Goal: Task Accomplishment & Management: Complete application form

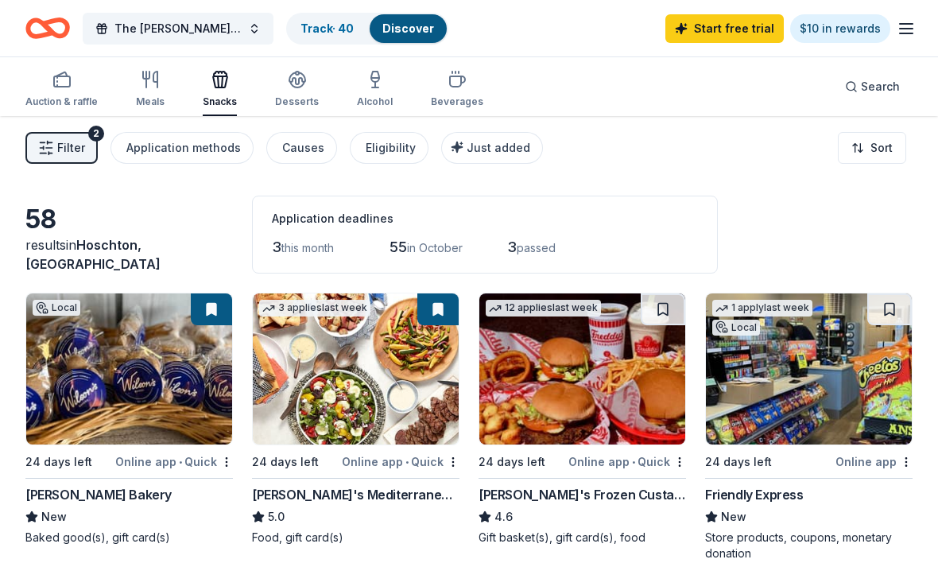
click at [439, 250] on span "in October" at bounding box center [435, 248] width 56 height 14
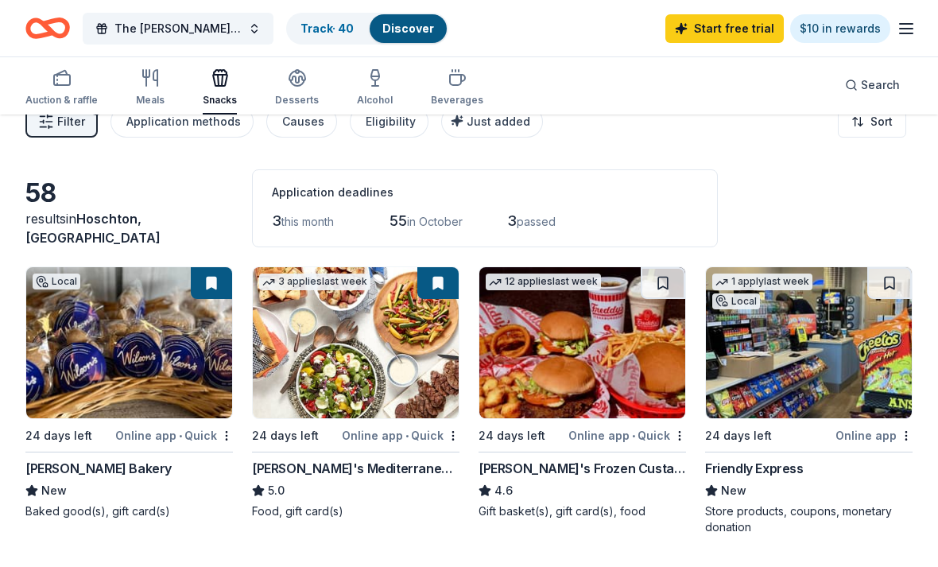
scroll to position [29, 0]
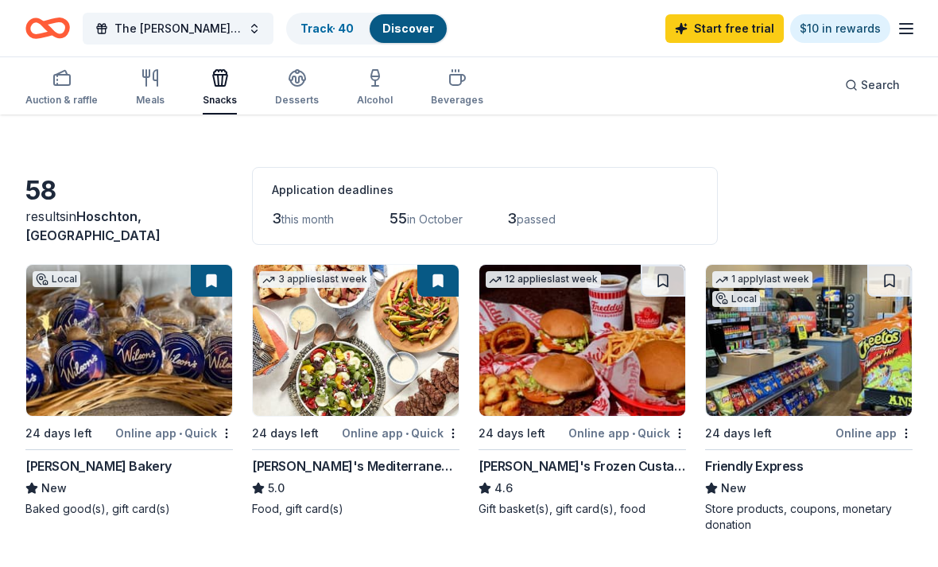
click at [64, 92] on div "Auction & raffle" at bounding box center [61, 87] width 72 height 38
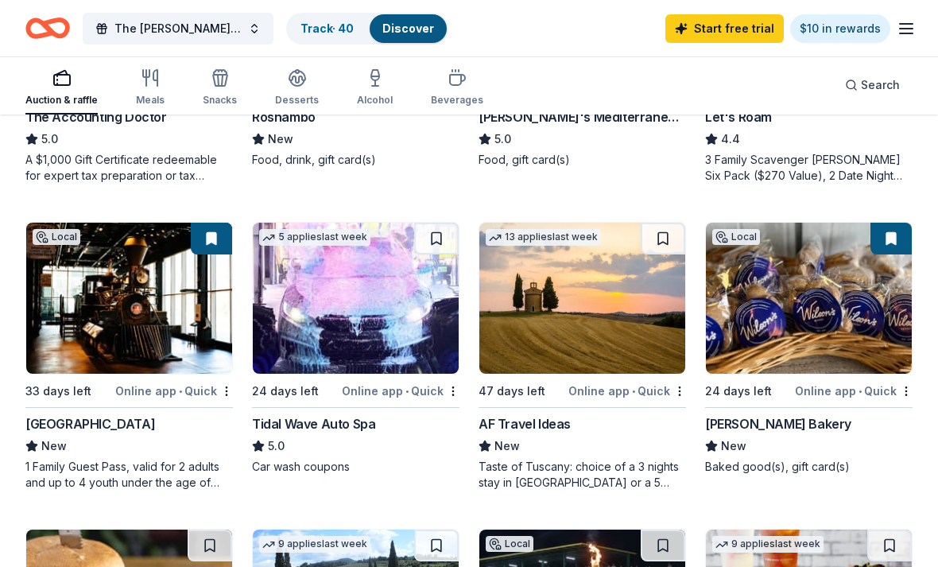
scroll to position [981, 0]
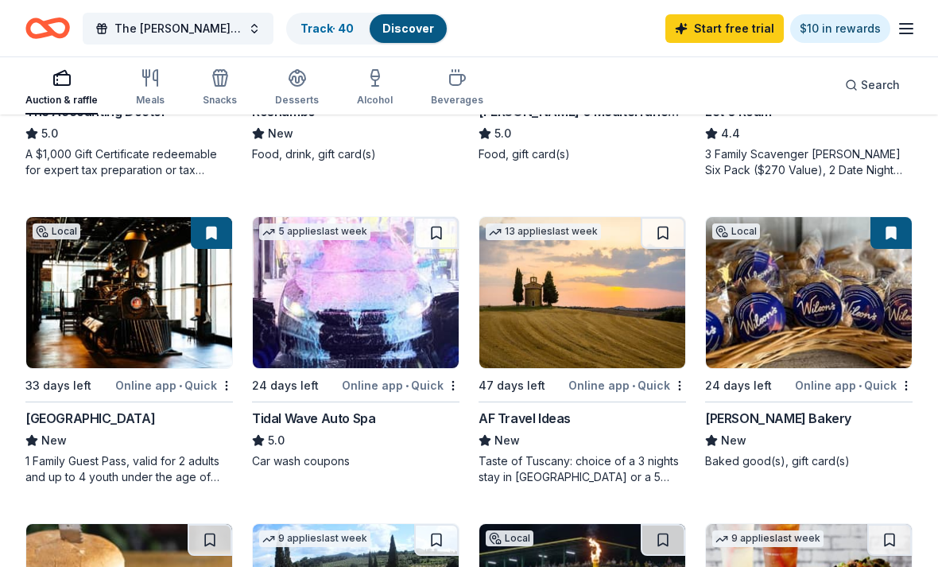
click at [372, 426] on div "Tidal Wave Auto Spa" at bounding box center [313, 417] width 123 height 19
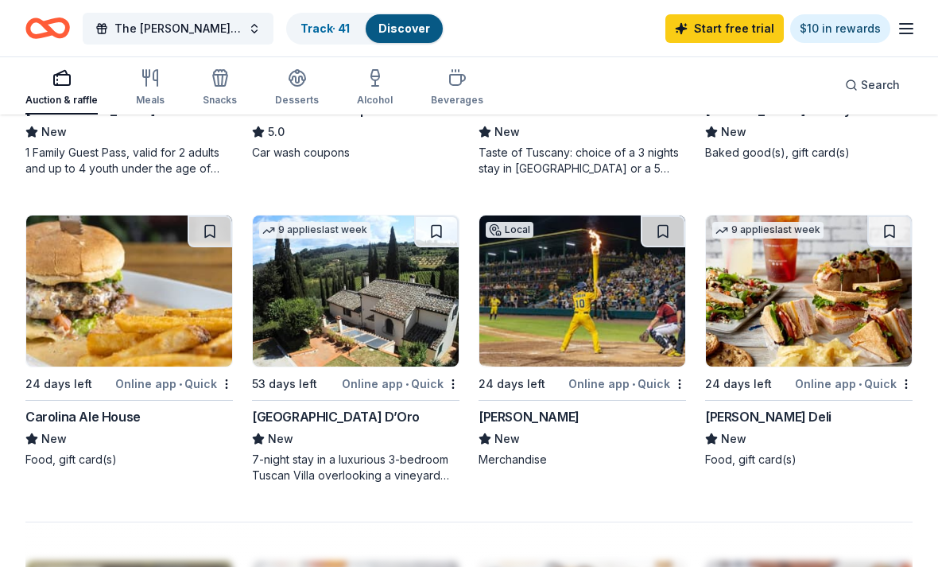
scroll to position [1290, 0]
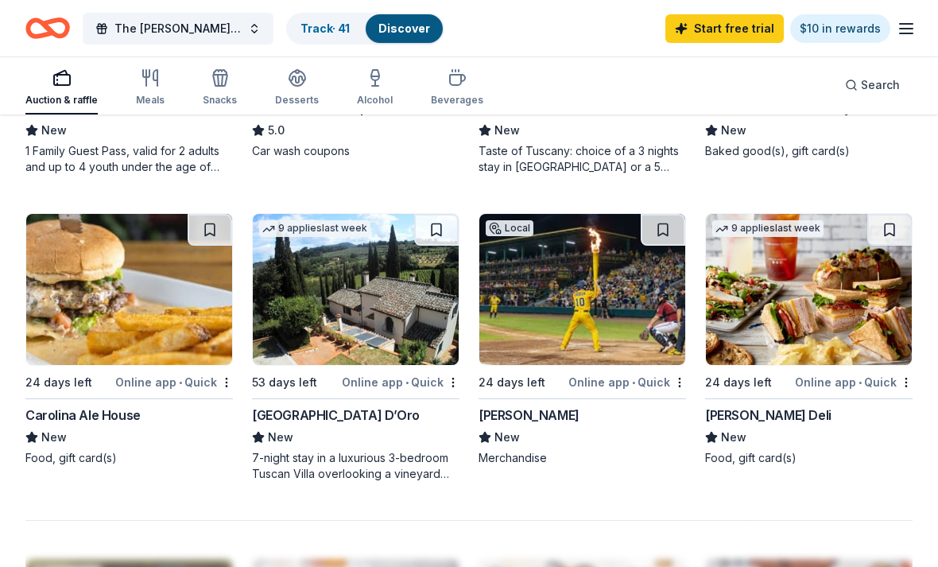
click at [570, 417] on div "[PERSON_NAME]" at bounding box center [528, 415] width 101 height 19
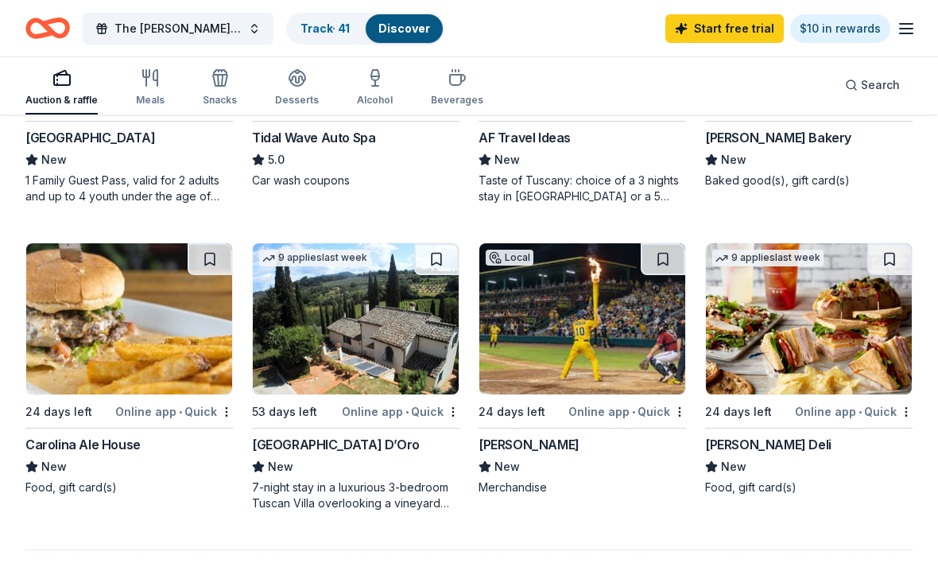
scroll to position [1259, 0]
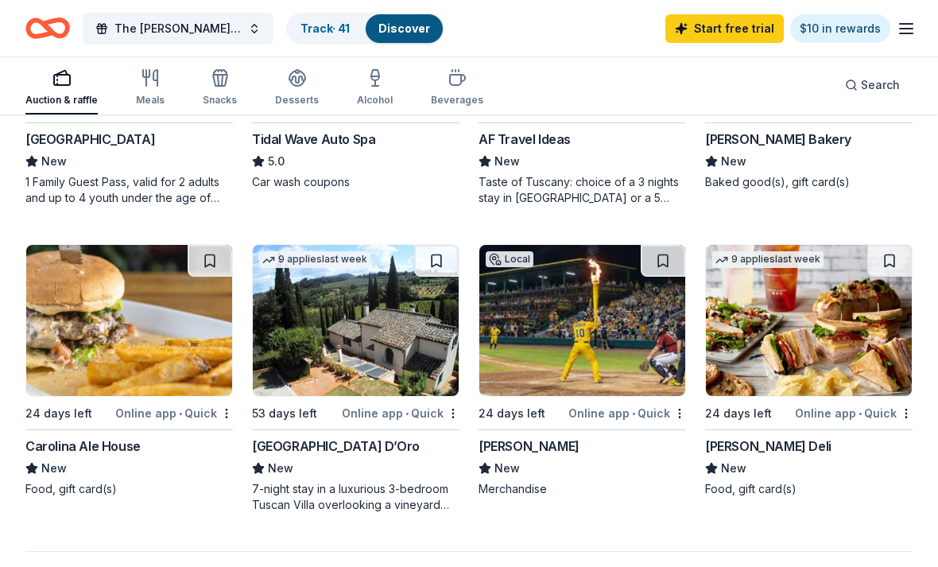
click at [371, 352] on img at bounding box center [356, 320] width 206 height 151
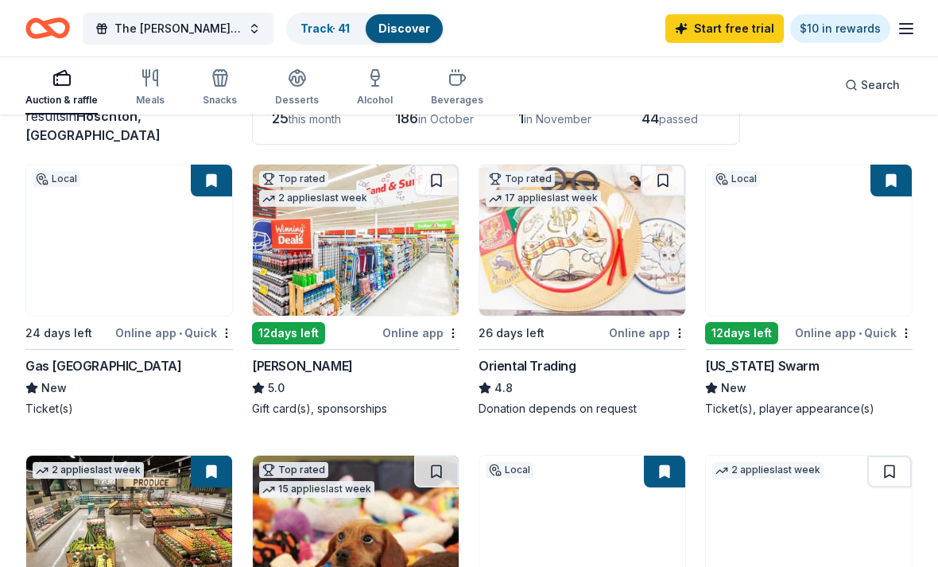
scroll to position [117, 0]
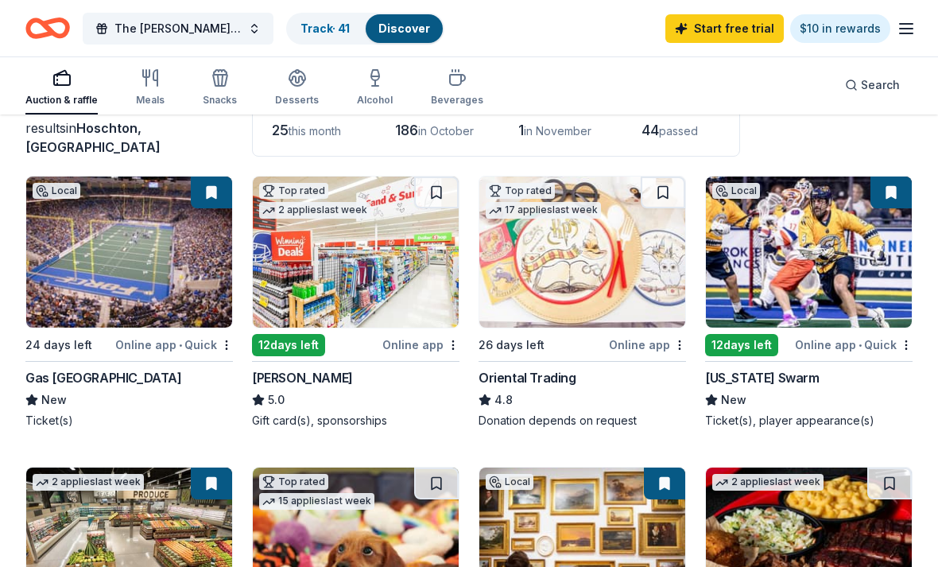
click at [172, 275] on img at bounding box center [129, 251] width 206 height 151
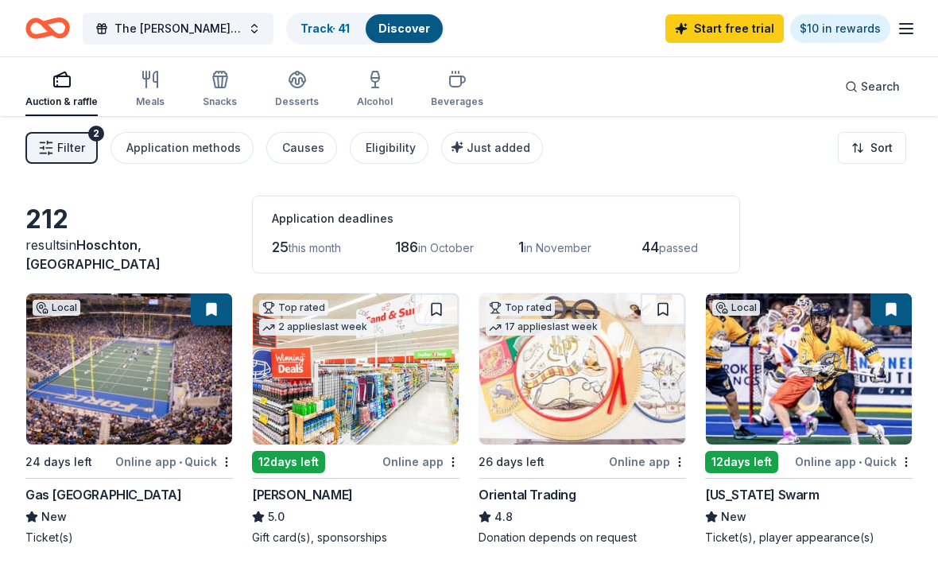
click icon "button"
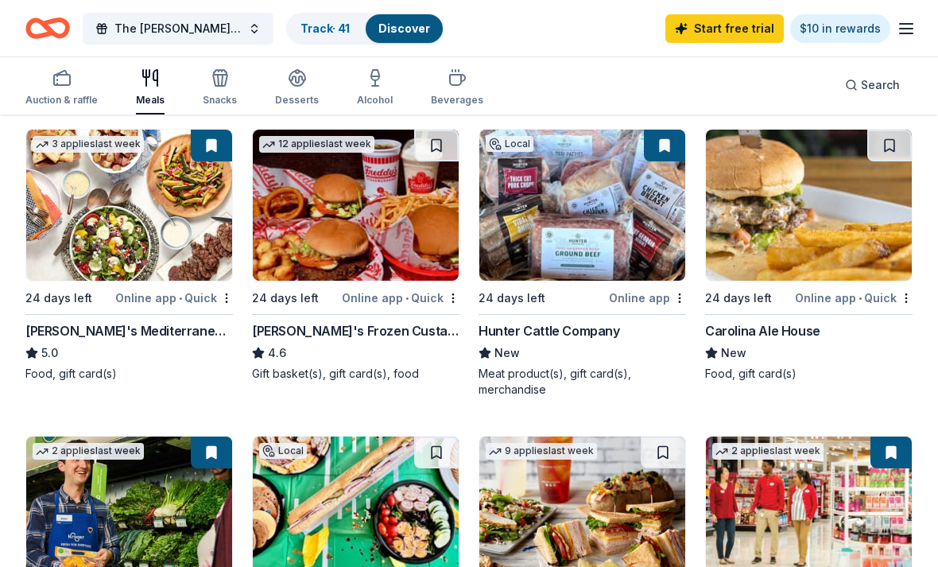
scroll to position [470, 0]
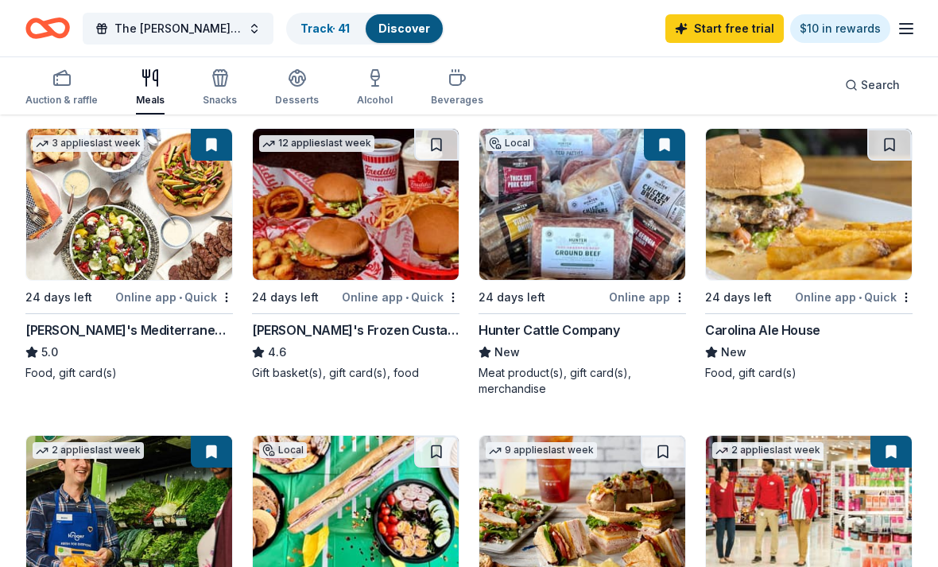
click img
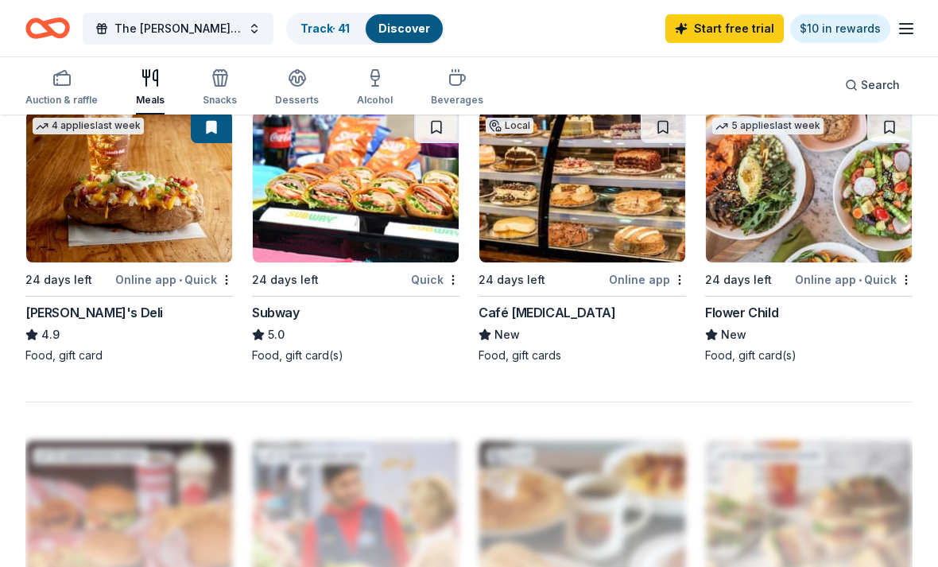
scroll to position [1396, 0]
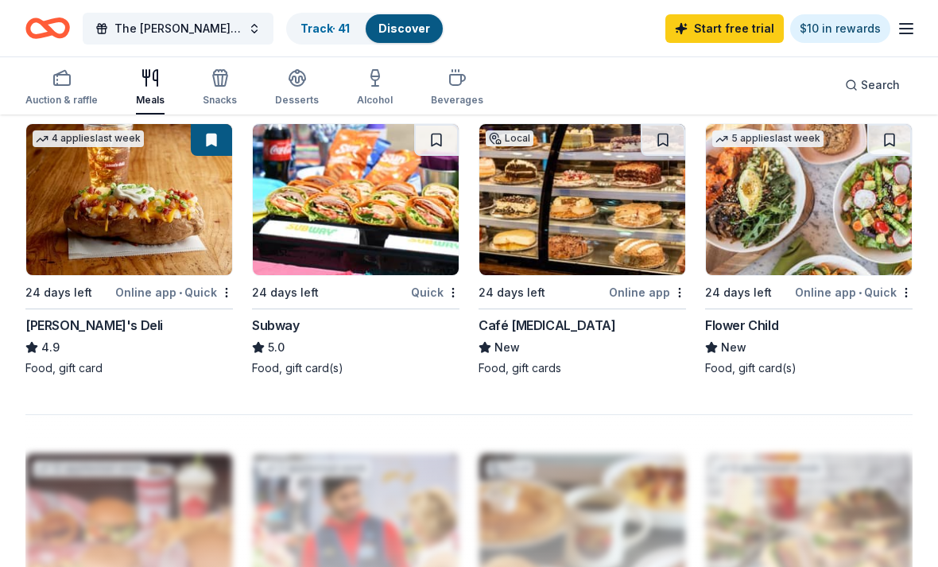
click img
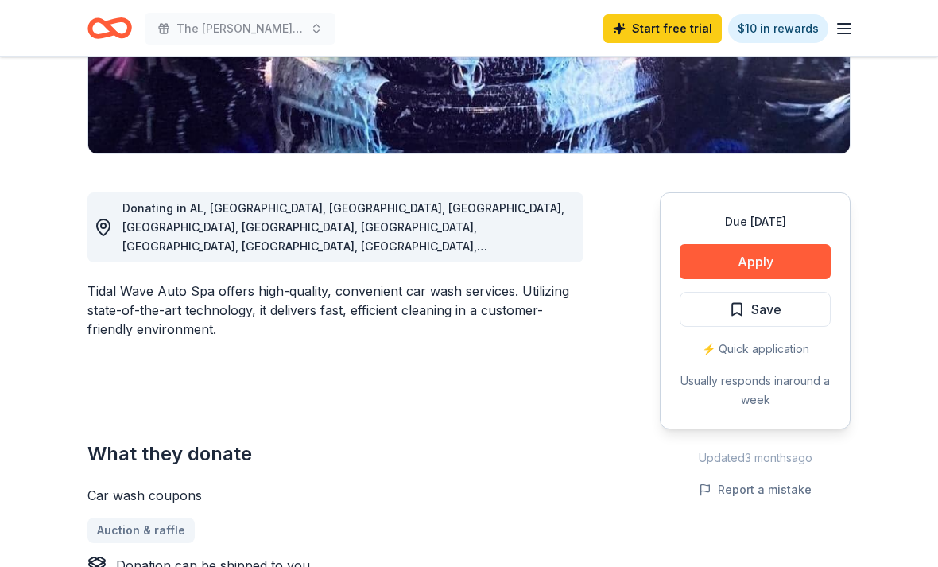
click at [791, 253] on button "Apply" at bounding box center [754, 262] width 151 height 35
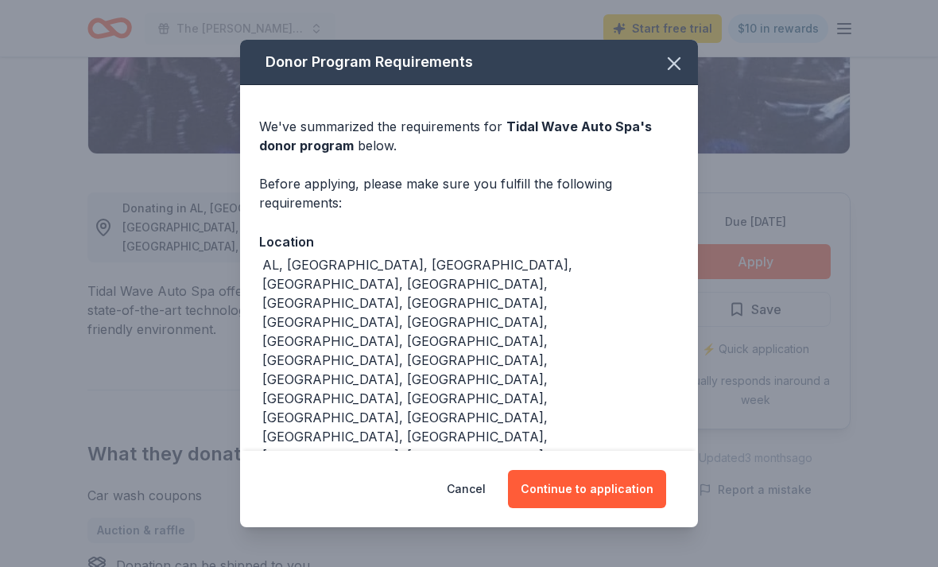
click at [616, 508] on button "Continue to application" at bounding box center [587, 489] width 158 height 38
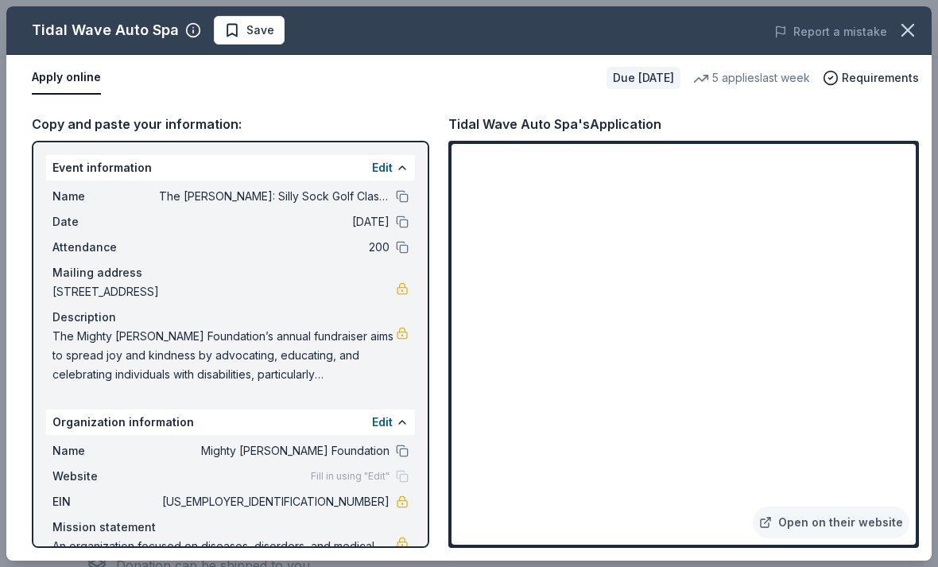
click at [402, 471] on div "Fill in using "Edit"" at bounding box center [360, 476] width 98 height 13
click at [396, 172] on button at bounding box center [402, 167] width 13 height 13
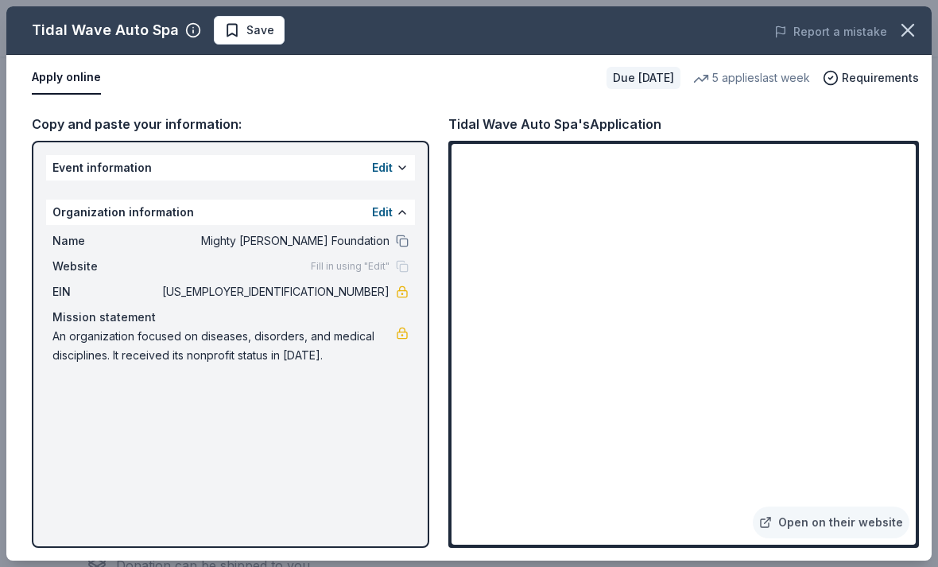
click at [404, 169] on button at bounding box center [402, 167] width 13 height 13
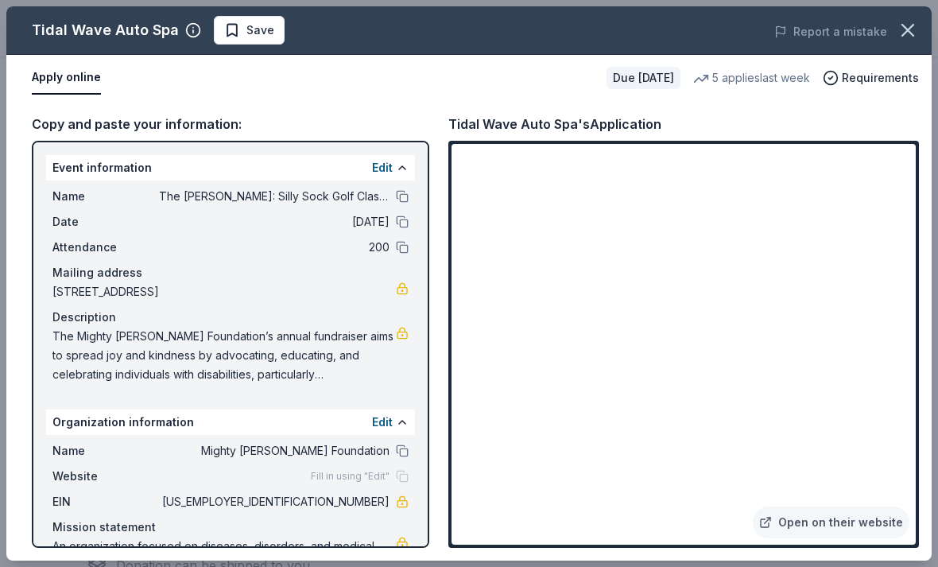
click at [407, 419] on button at bounding box center [402, 422] width 13 height 13
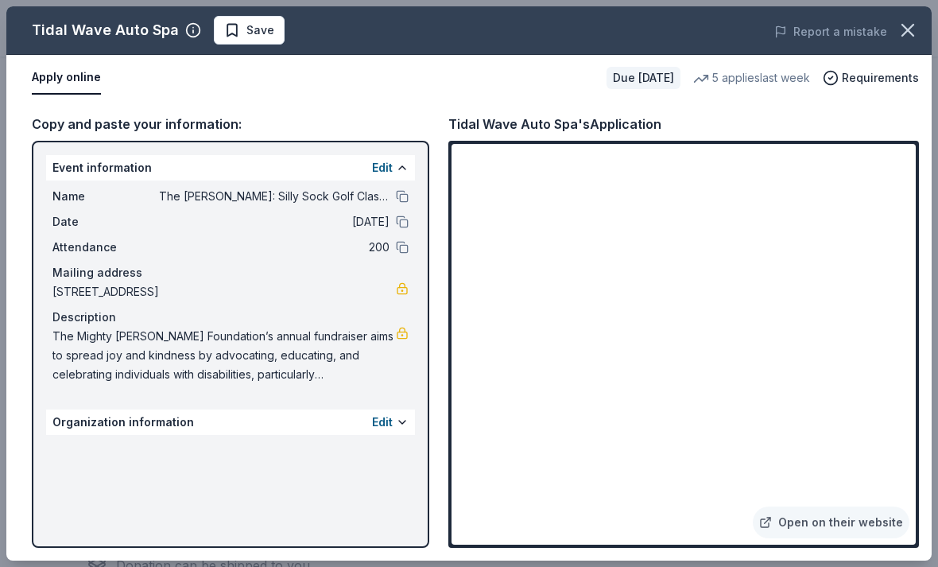
click at [398, 426] on button at bounding box center [402, 422] width 13 height 13
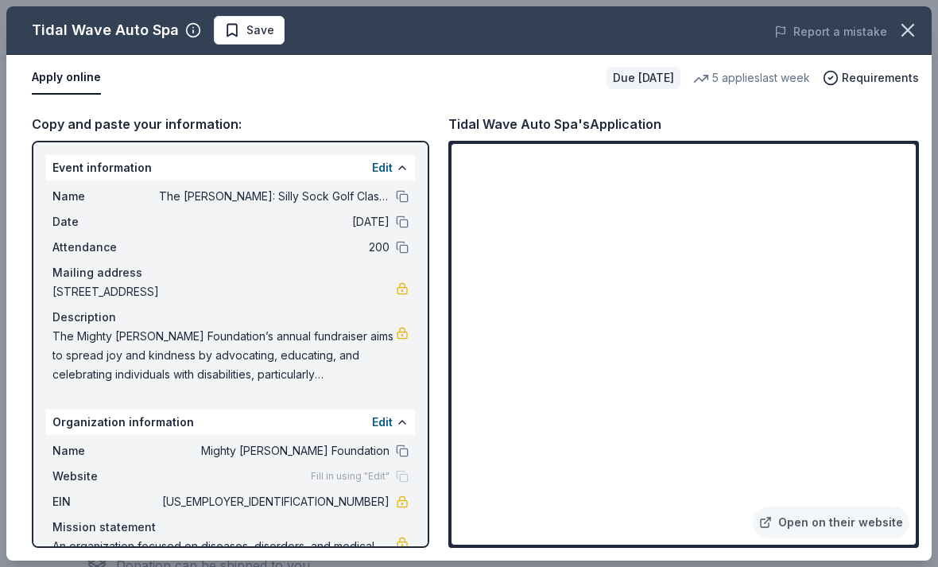
click at [387, 416] on button "Edit" at bounding box center [382, 421] width 21 height 19
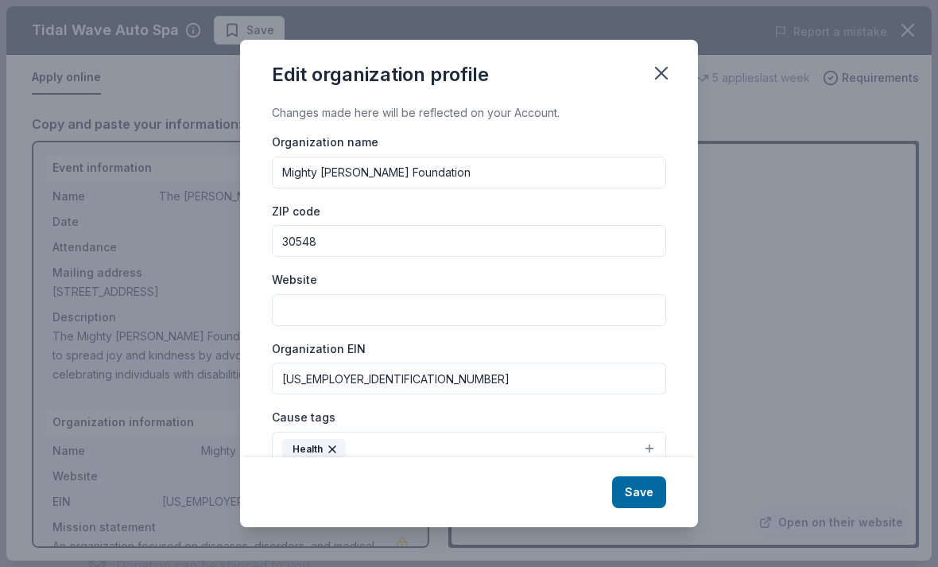
click at [461, 319] on input "Website" at bounding box center [469, 310] width 394 height 32
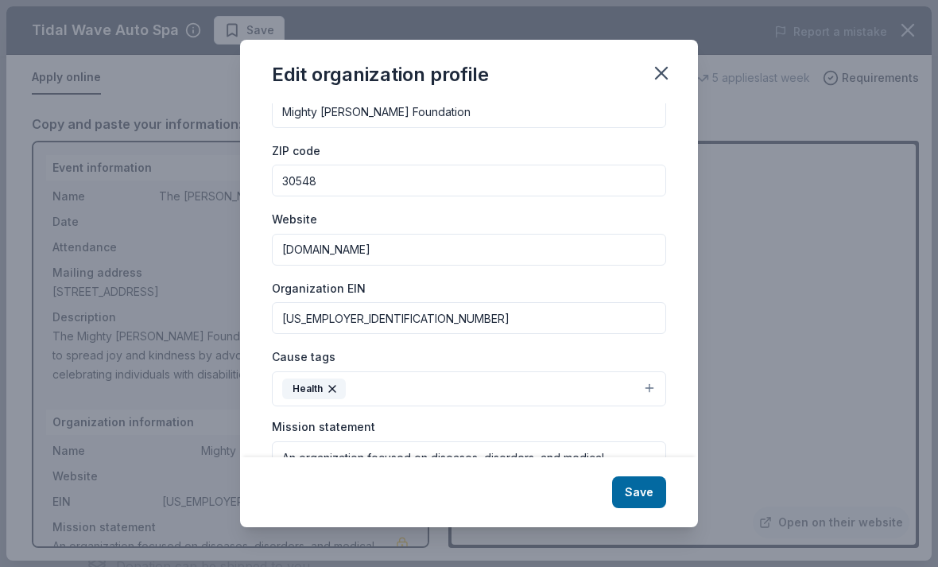
scroll to position [61, 0]
type input "[DOMAIN_NAME]"
click at [618, 472] on textarea "An organization focused on diseases, disorders, and medical disciplines. It rec…" at bounding box center [469, 495] width 394 height 110
click at [300, 464] on textarea "An organization focused on diseases, disorders, and medical disciplines. It rec…" at bounding box center [469, 495] width 394 height 110
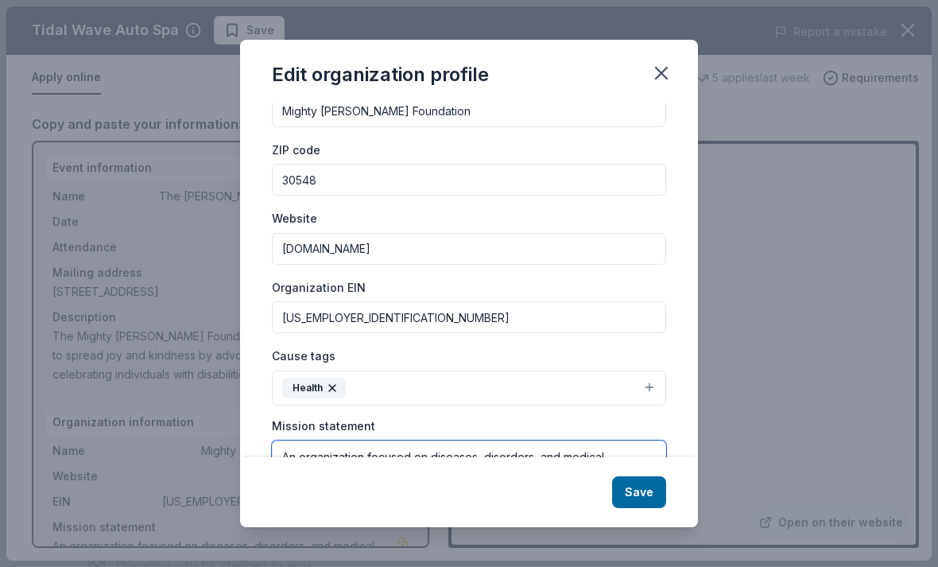
click at [300, 463] on textarea "An organization focused on diseases, disorders, and medical disciplines. It rec…" at bounding box center [469, 495] width 394 height 110
click at [636, 478] on textarea "An organization focused on diseases, disorders, and medical disciplines. It rec…" at bounding box center [469, 495] width 394 height 110
click at [290, 455] on textarea "An organization focused on diseases, disorders, and medical disciplines. It rec…" at bounding box center [469, 495] width 394 height 110
click at [277, 457] on textarea "An organization focused on diseases, disorders, and medical disciplines. It rec…" at bounding box center [469, 495] width 394 height 110
click at [313, 470] on textarea "An organization focused on diseases, disorders, and medical disciplines. It rec…" at bounding box center [469, 495] width 394 height 110
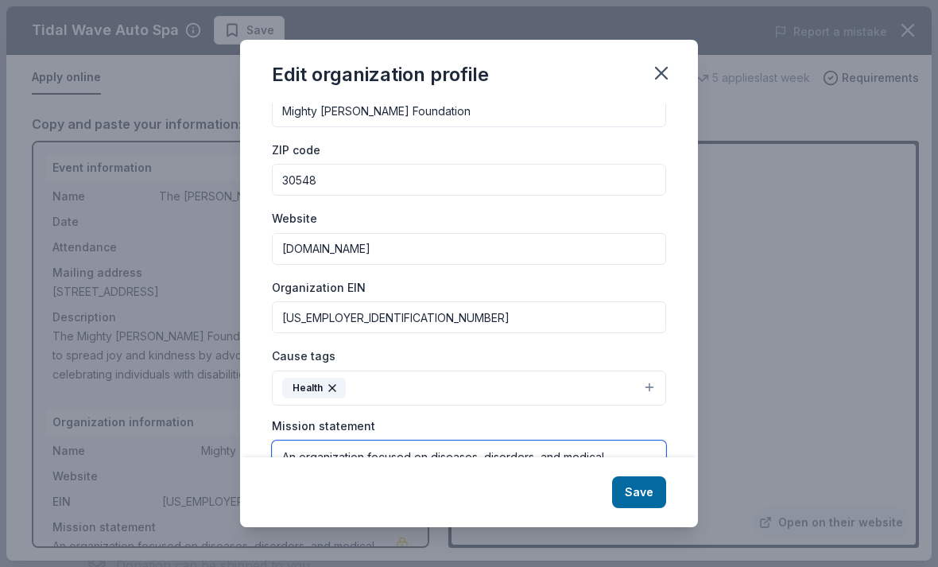
click at [312, 469] on textarea "An organization focused on diseases, disorders, and medical disciplines. It rec…" at bounding box center [469, 495] width 394 height 110
click at [581, 481] on textarea "An organization focused on diseases, disorders, and medi. It received its nonpr…" at bounding box center [469, 495] width 394 height 110
type textarea "A"
click at [289, 451] on textarea at bounding box center [469, 495] width 394 height 110
paste textarea "Mighty [PERSON_NAME] Foundation Mission Advocating for families with congenital…"
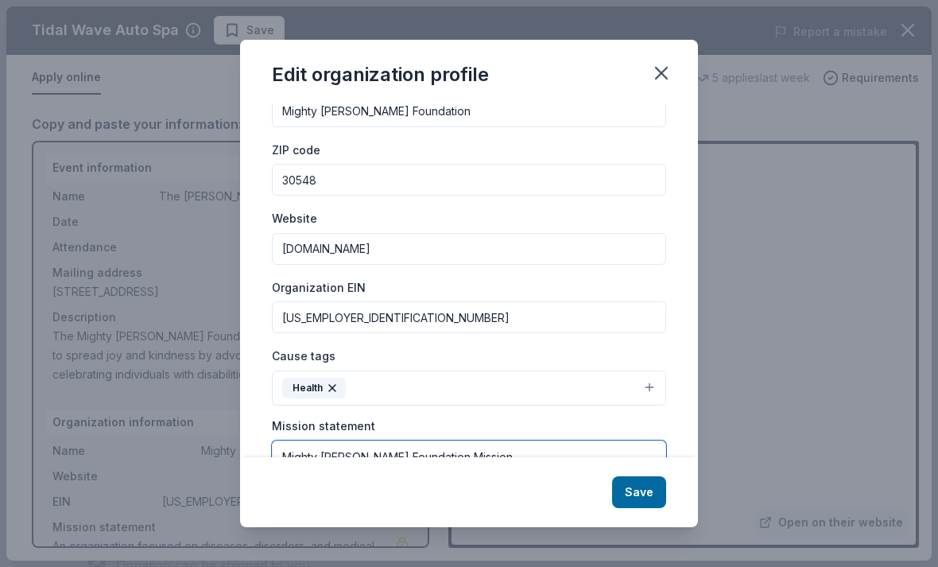
scroll to position [134, 0]
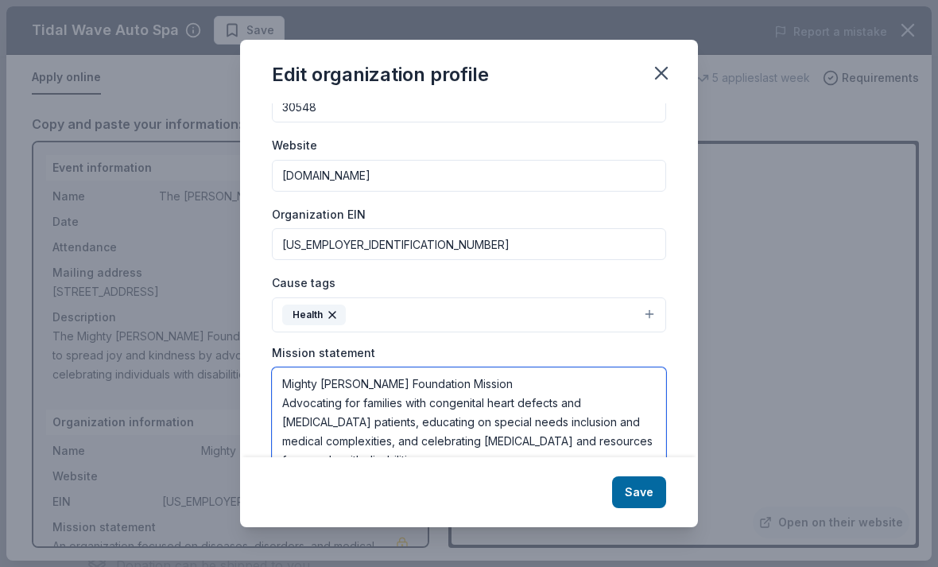
type textarea "Mighty Mabel Foundation Mission Advocating for families with congenital heart d…"
click at [646, 508] on button "Save" at bounding box center [639, 492] width 54 height 32
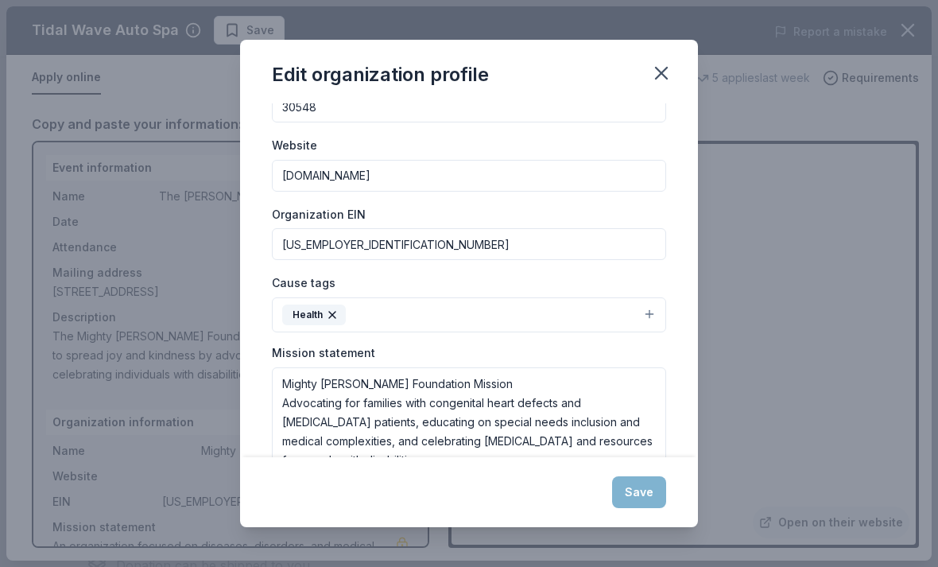
click at [654, 308] on button "Health" at bounding box center [469, 314] width 394 height 35
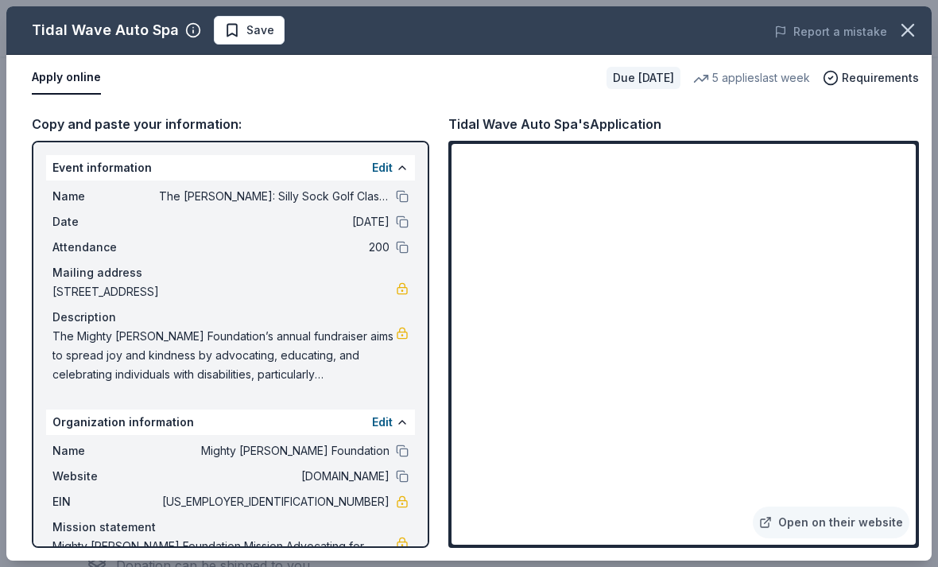
click at [392, 424] on button "Edit" at bounding box center [382, 421] width 21 height 19
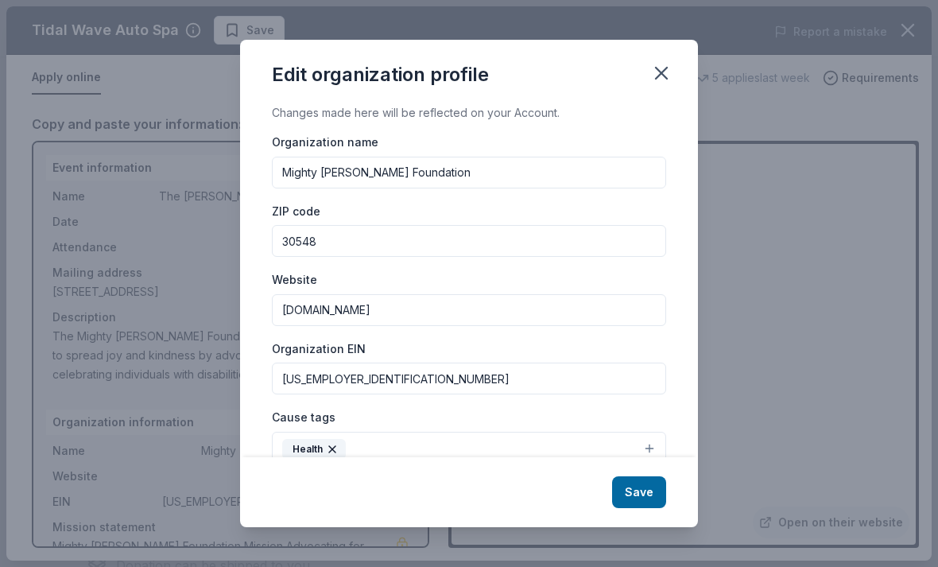
click at [660, 455] on button "Health" at bounding box center [469, 448] width 394 height 35
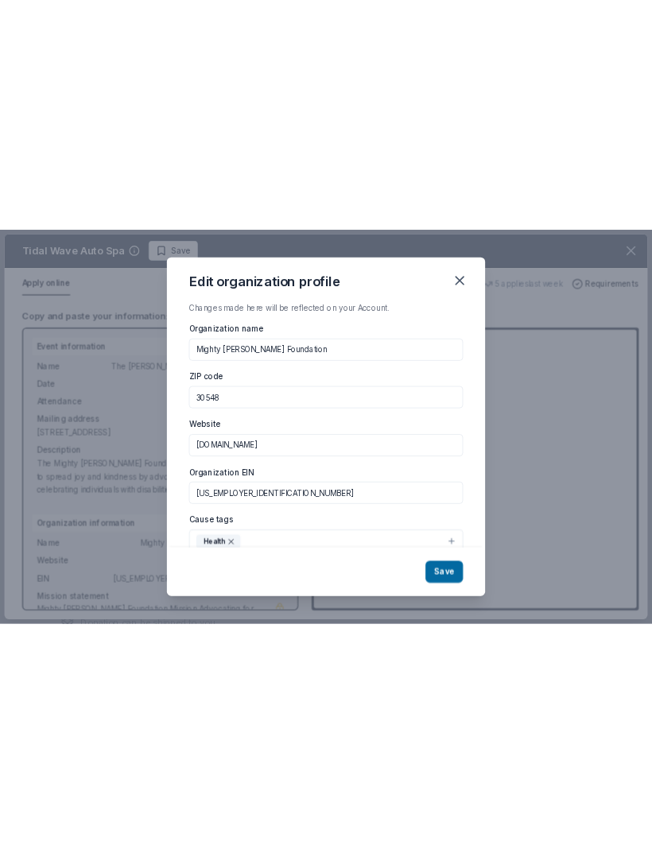
scroll to position [0, 0]
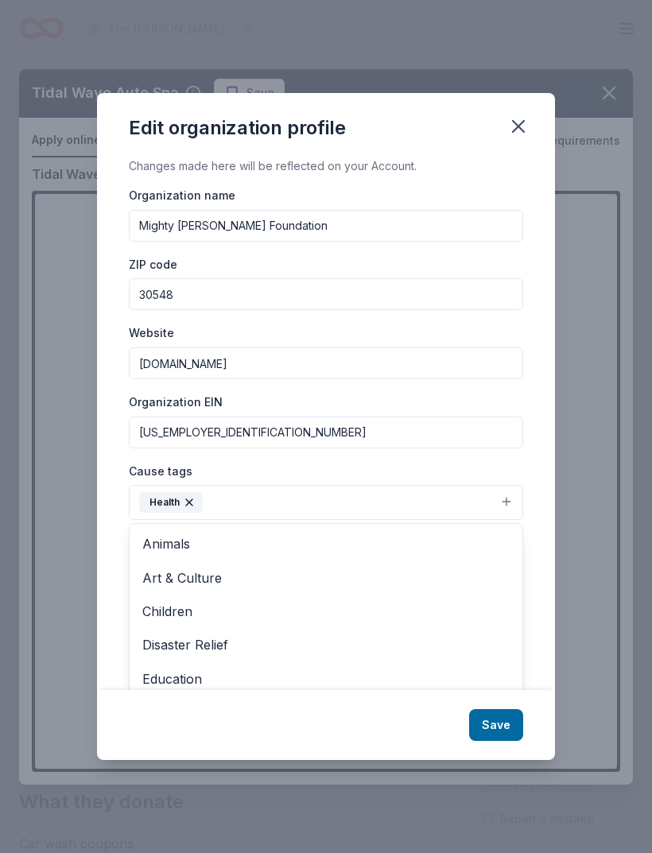
click at [202, 566] on span "Children" at bounding box center [325, 611] width 367 height 21
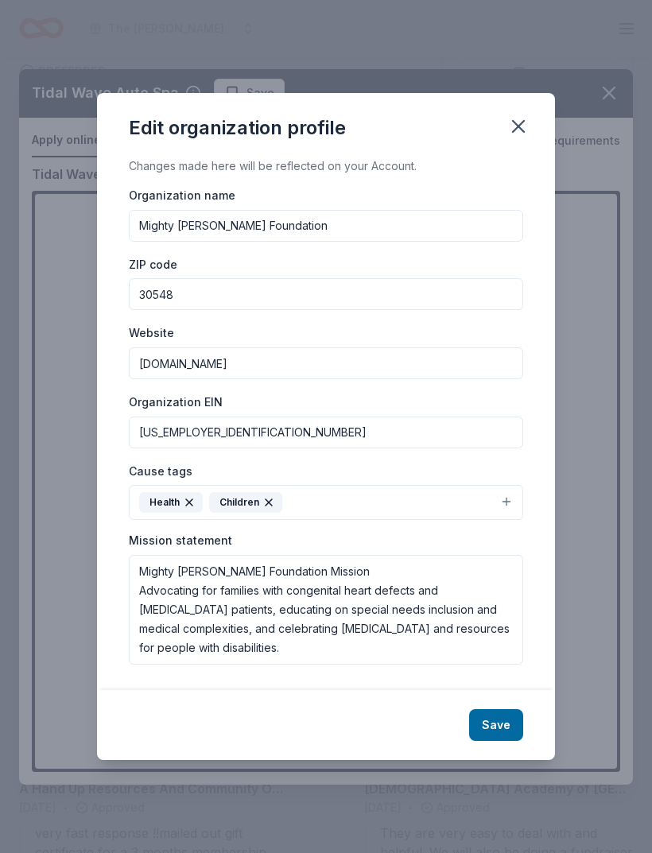
scroll to position [329, 0]
click at [503, 520] on button "Health Children" at bounding box center [326, 502] width 394 height 35
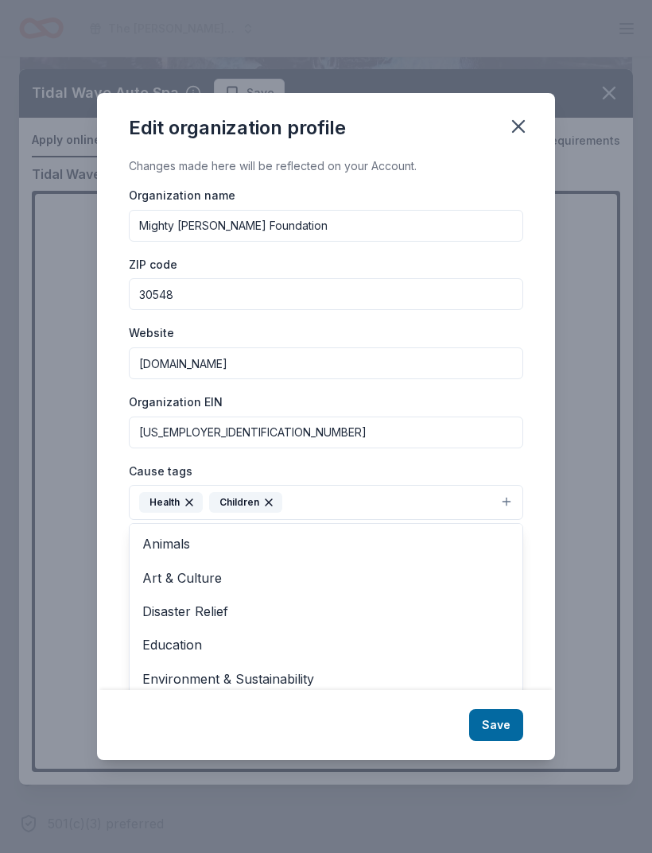
scroll to position [0, 0]
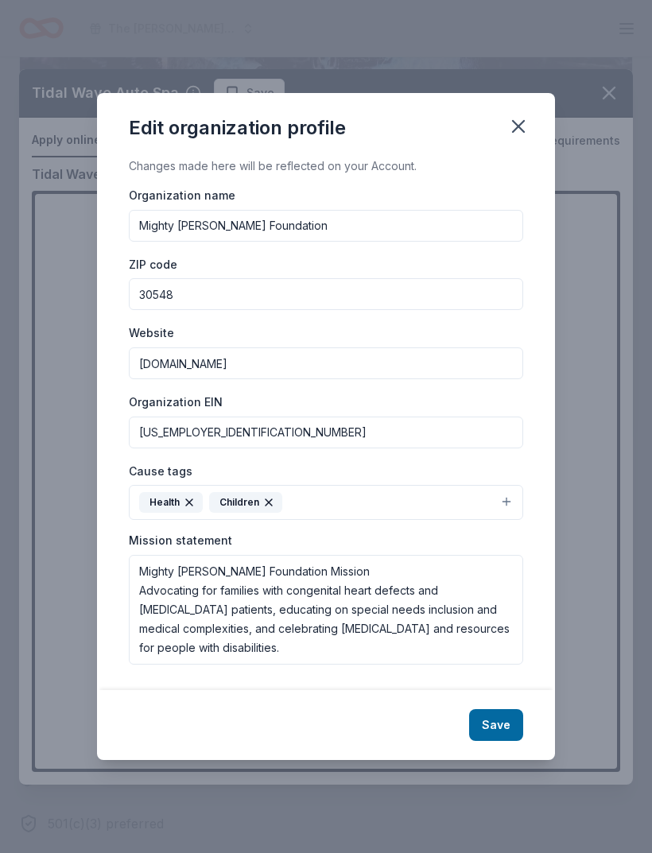
click at [506, 566] on button "Save" at bounding box center [496, 725] width 54 height 32
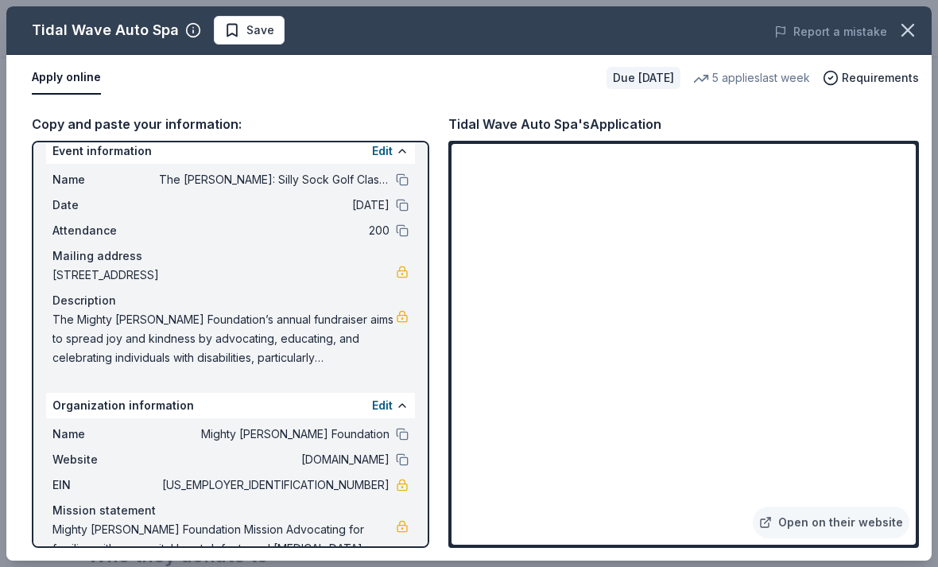
scroll to position [15, 0]
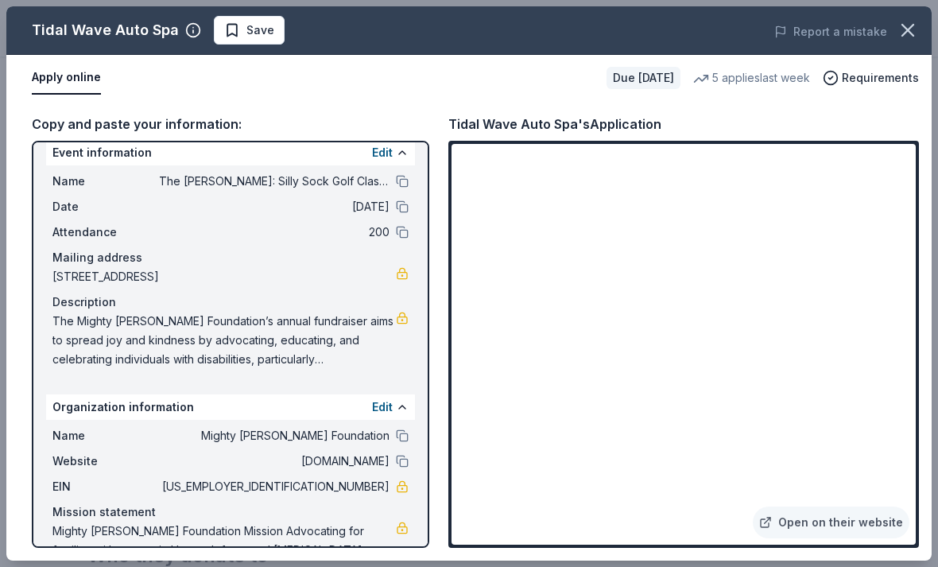
click at [404, 323] on link at bounding box center [402, 317] width 13 height 13
click at [390, 150] on button "Edit" at bounding box center [382, 152] width 21 height 19
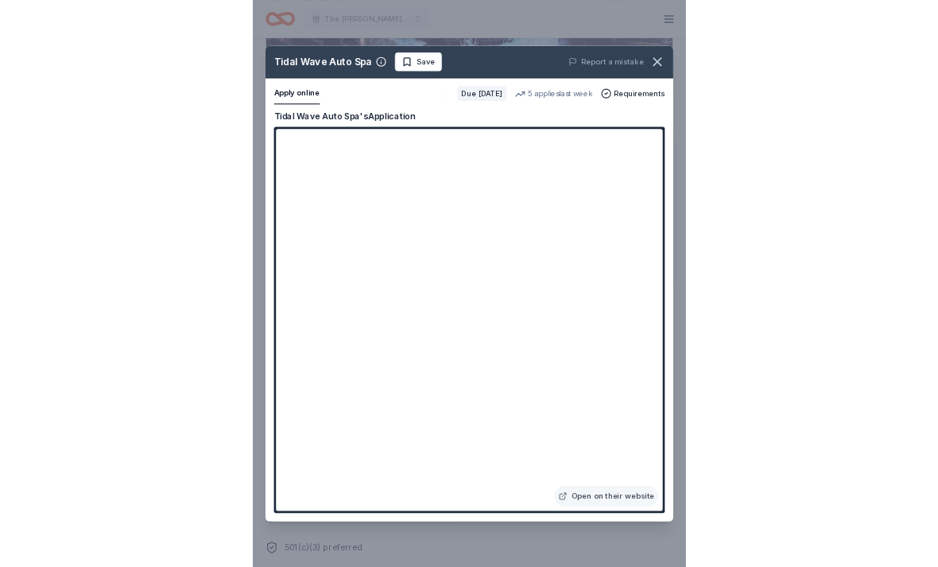
scroll to position [0, 0]
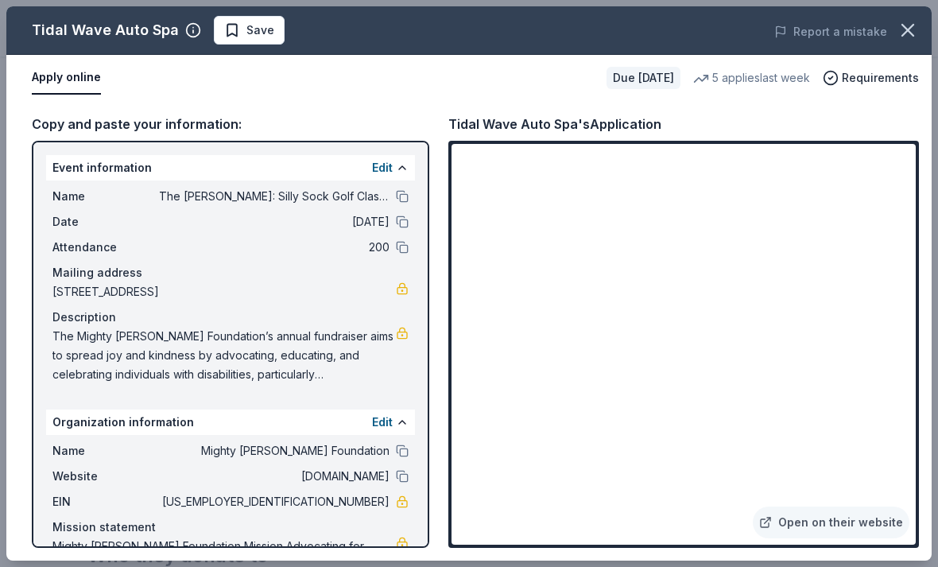
click at [383, 176] on button "Edit" at bounding box center [382, 167] width 21 height 19
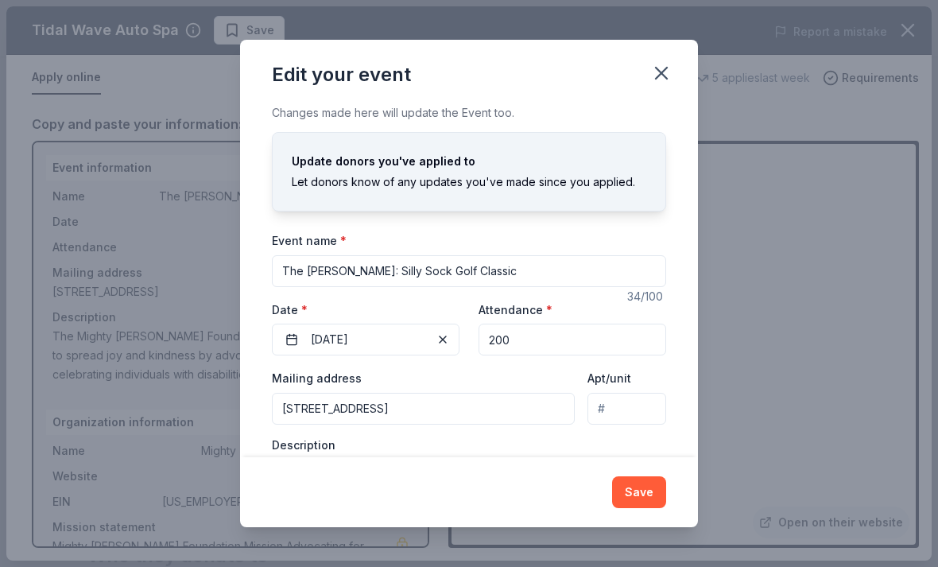
click at [411, 466] on div "Save" at bounding box center [469, 492] width 458 height 70
click at [412, 450] on div "Description The Mighty Mabel Foundation’s annual fundraiser aims to spread joy …" at bounding box center [469, 484] width 394 height 94
click at [675, 81] on button "button" at bounding box center [661, 73] width 35 height 35
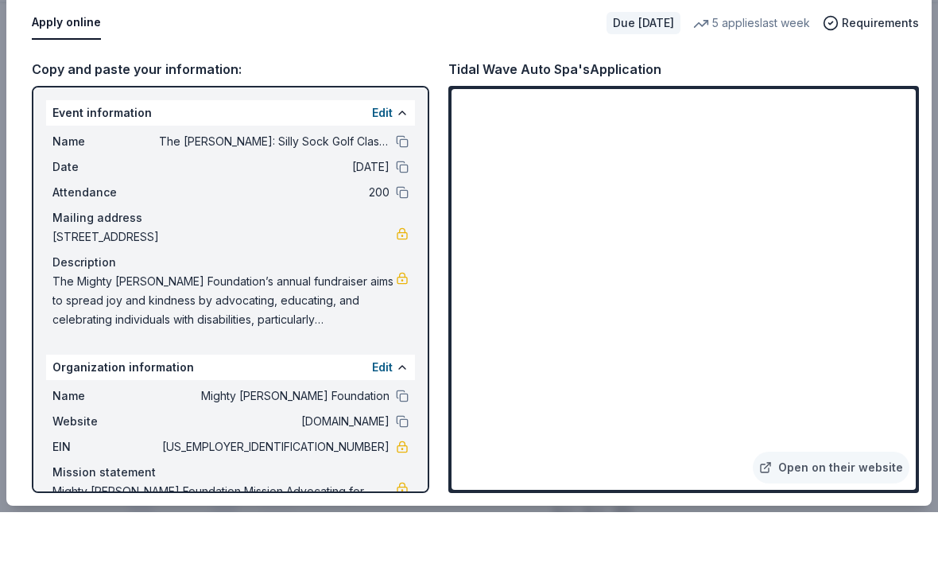
scroll to position [993, 0]
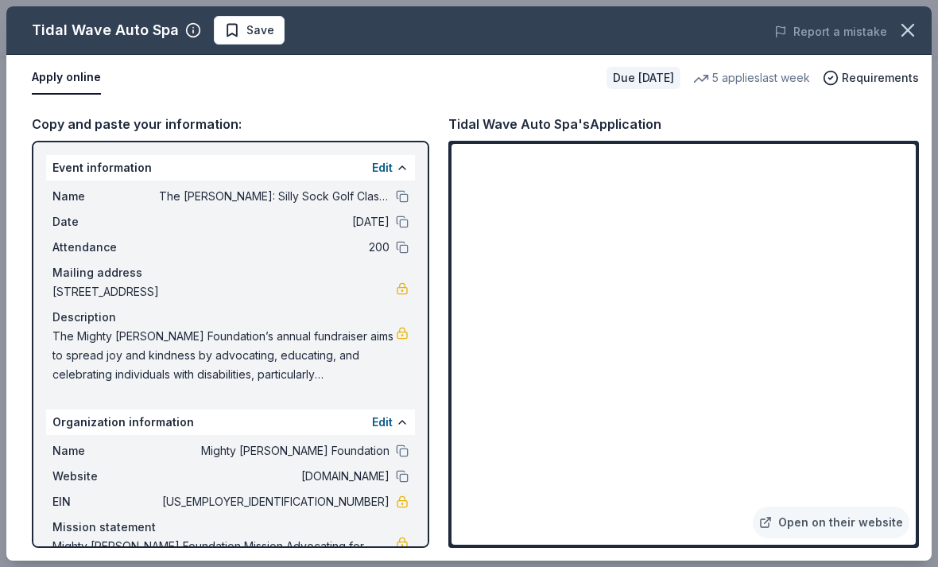
click at [264, 34] on span "Save" at bounding box center [260, 30] width 28 height 19
click at [912, 29] on icon "button" at bounding box center [907, 30] width 22 height 22
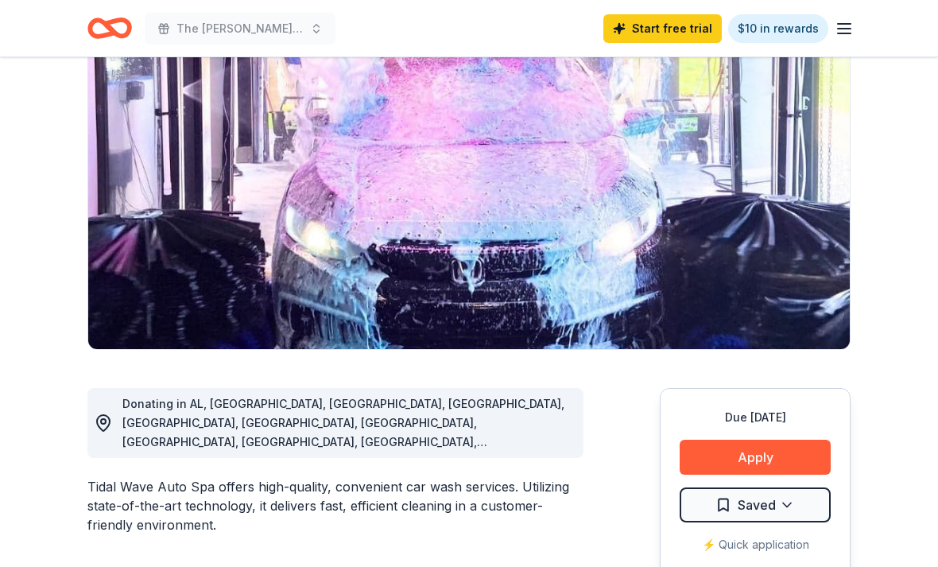
scroll to position [0, 0]
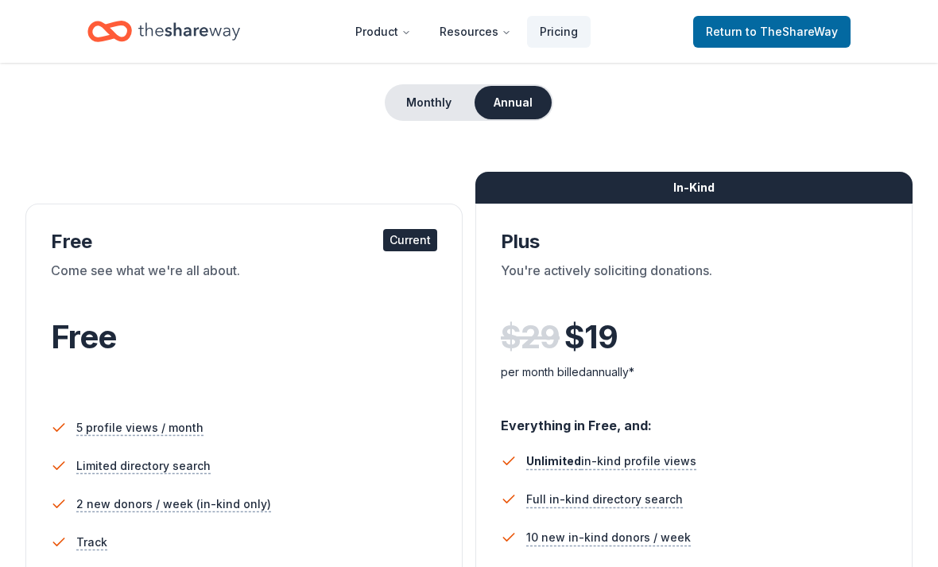
scroll to position [138, 0]
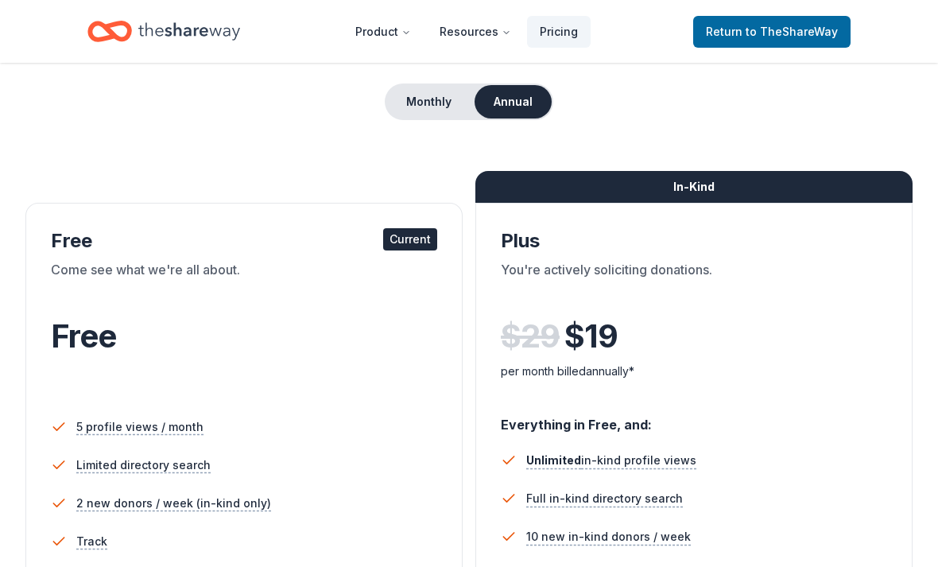
click at [435, 117] on button "Monthly" at bounding box center [428, 101] width 85 height 33
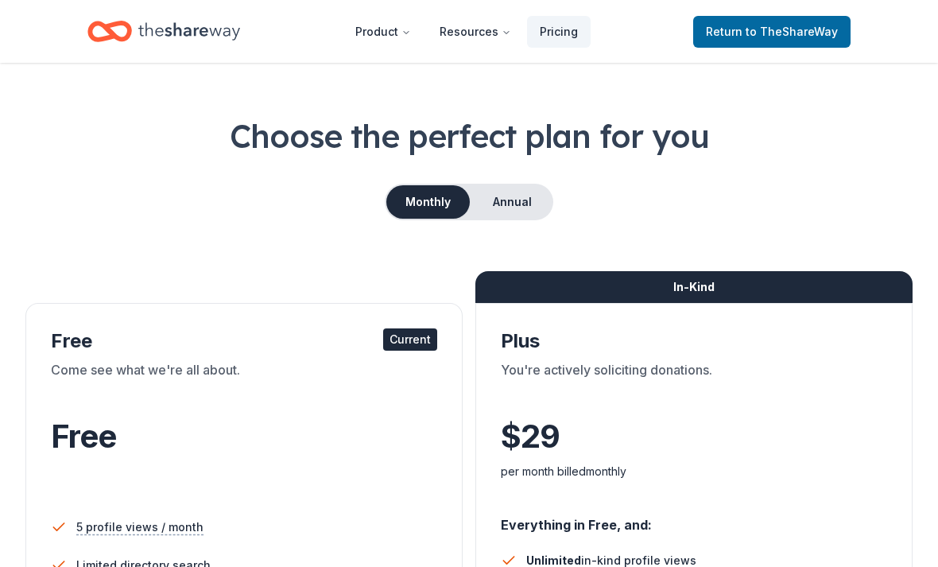
scroll to position [0, 0]
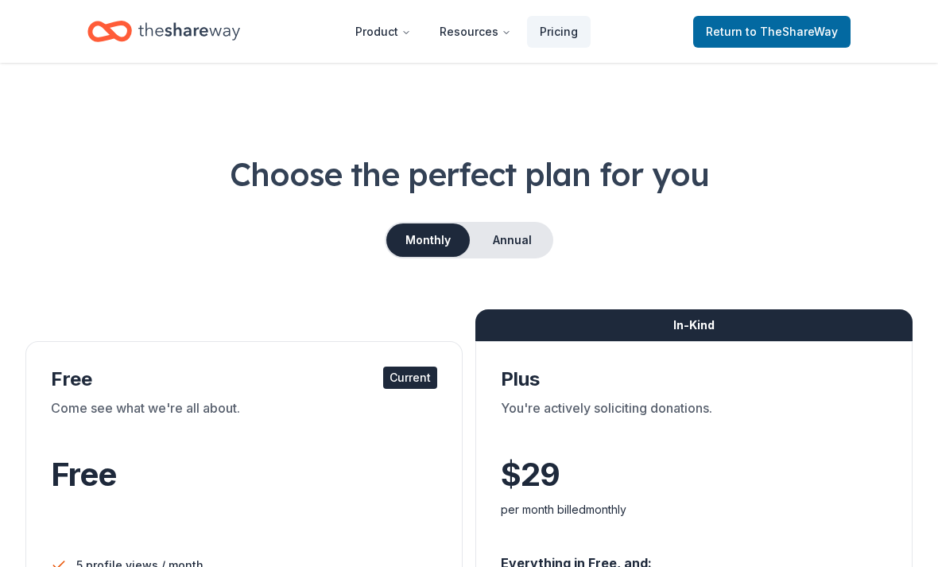
click at [193, 30] on icon "Home" at bounding box center [189, 31] width 102 height 33
click at [407, 33] on icon "Main" at bounding box center [406, 33] width 10 height 10
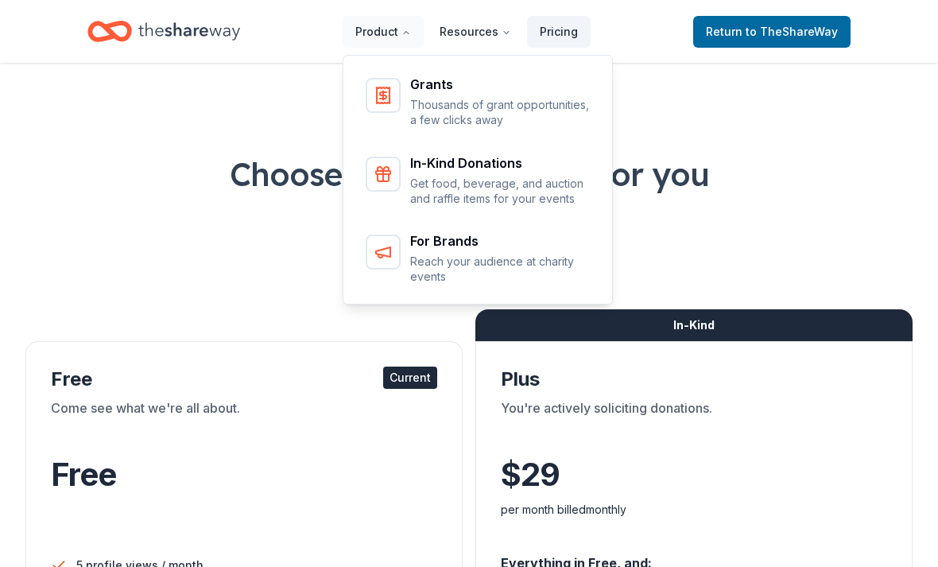
click at [519, 183] on p "Get food, beverage, and auction and raffle items for your events" at bounding box center [500, 191] width 181 height 31
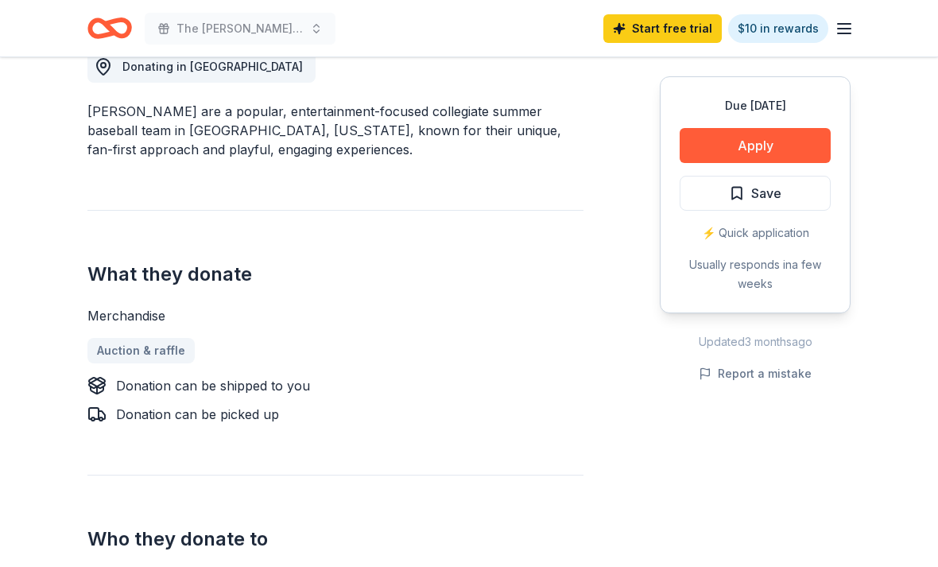
scroll to position [455, 0]
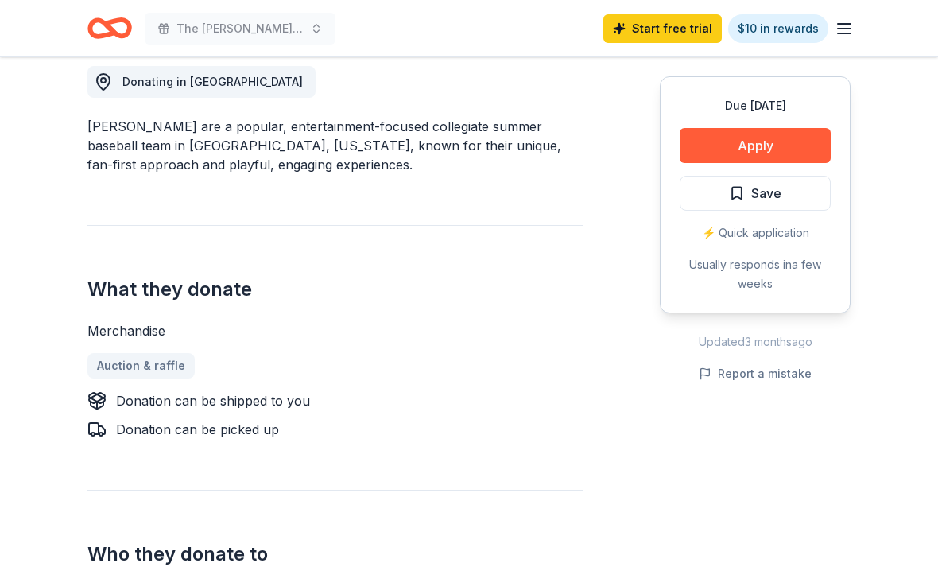
click at [799, 140] on button "Apply" at bounding box center [754, 145] width 151 height 35
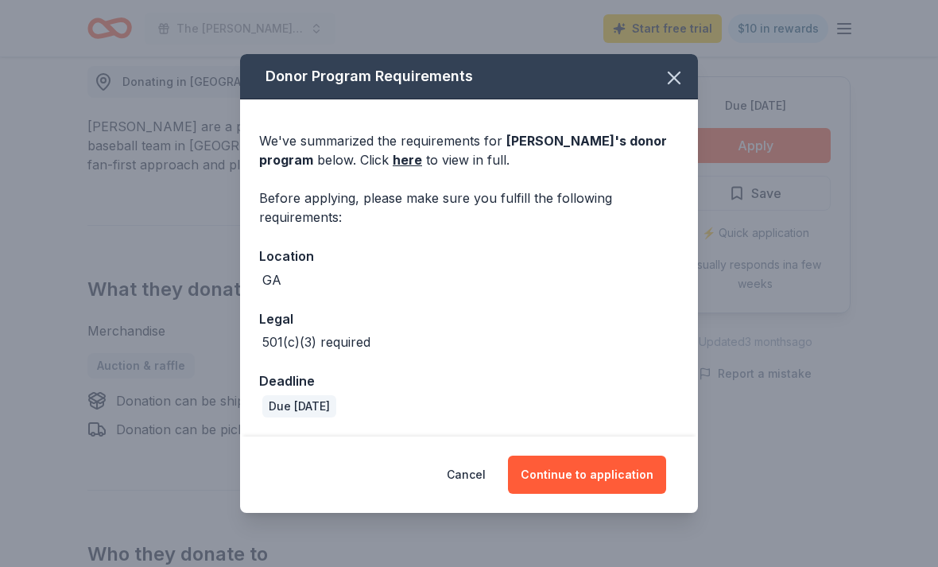
click at [587, 472] on button "Continue to application" at bounding box center [587, 474] width 158 height 38
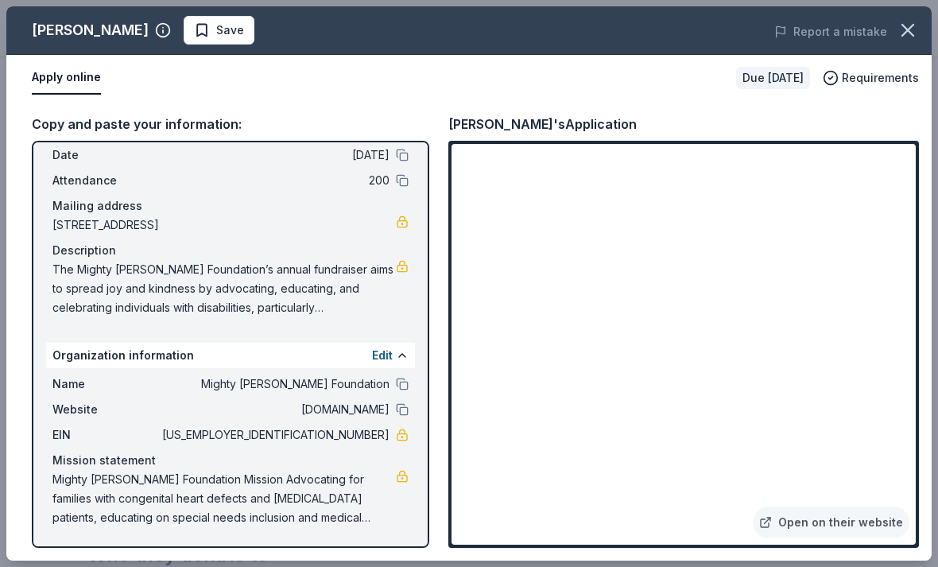
scroll to position [625, 0]
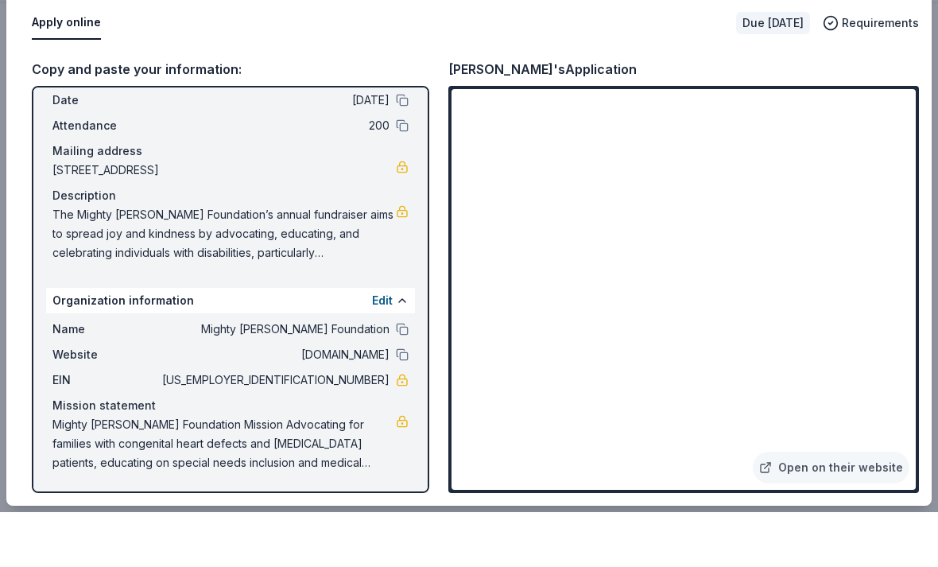
click at [291, 260] on span "The Mighty [PERSON_NAME] Foundation’s annual fundraiser aims to spread joy and …" at bounding box center [223, 288] width 343 height 57
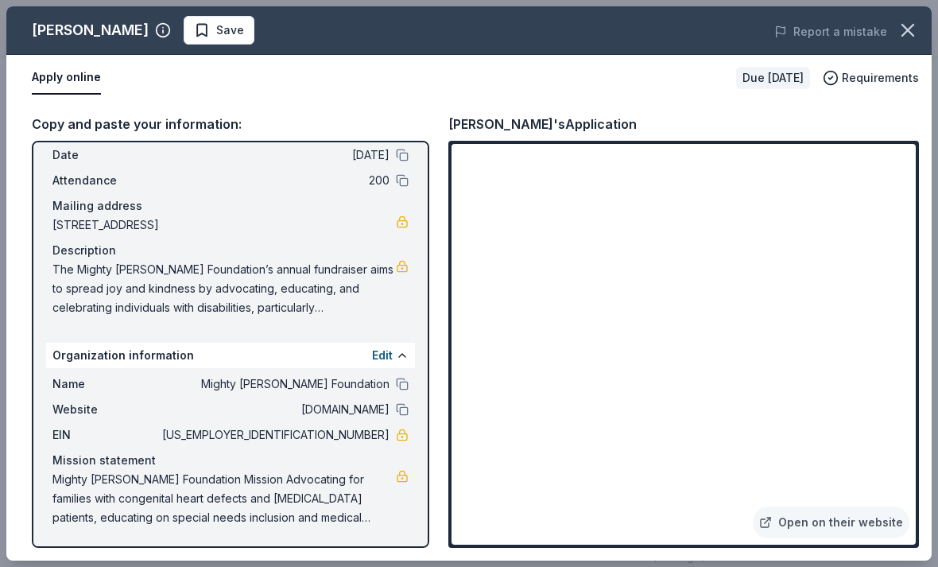
click at [393, 276] on span "The Mighty [PERSON_NAME] Foundation’s annual fundraiser aims to spread joy and …" at bounding box center [223, 288] width 343 height 57
click at [320, 292] on span "The Mighty [PERSON_NAME] Foundation’s annual fundraiser aims to spread joy and …" at bounding box center [223, 288] width 343 height 57
click at [391, 267] on span "The Mighty [PERSON_NAME] Foundation’s annual fundraiser aims to spread joy and …" at bounding box center [223, 288] width 343 height 57
click at [404, 272] on link at bounding box center [402, 266] width 13 height 13
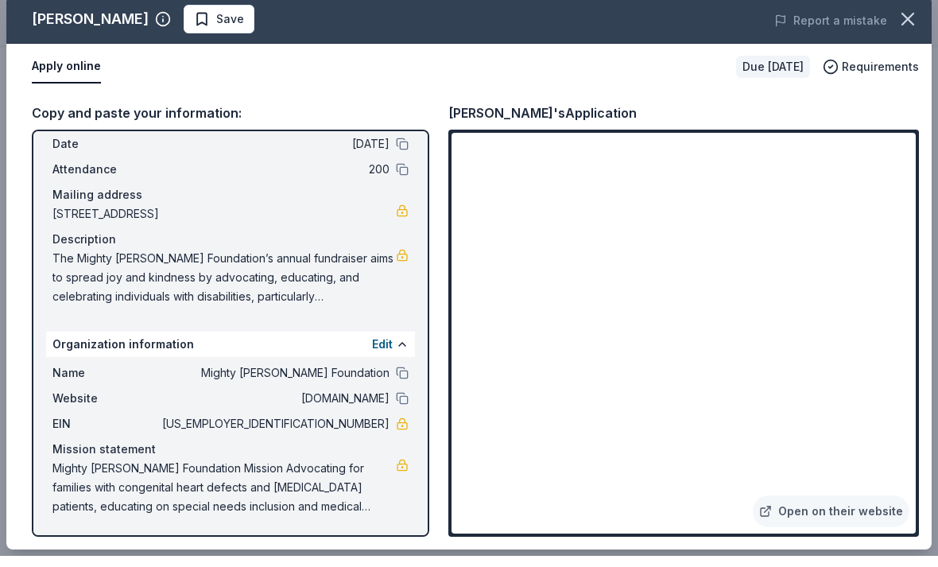
scroll to position [944, 0]
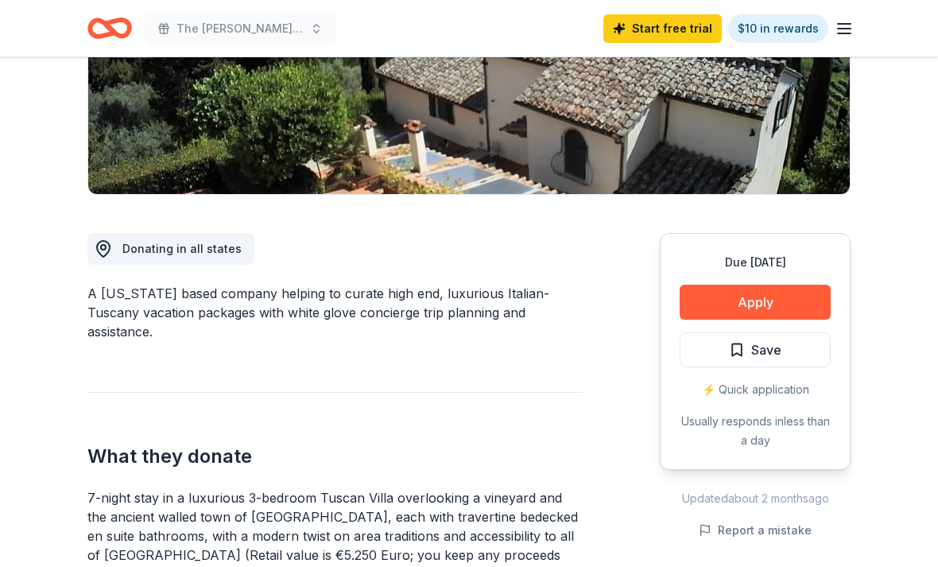
scroll to position [269, 0]
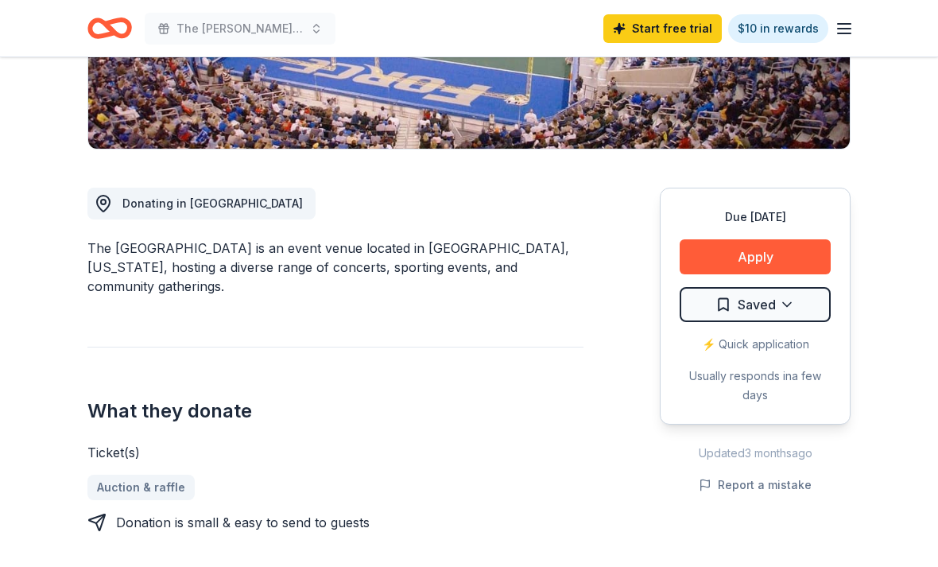
scroll to position [334, 0]
click at [793, 257] on button "Apply" at bounding box center [754, 256] width 151 height 35
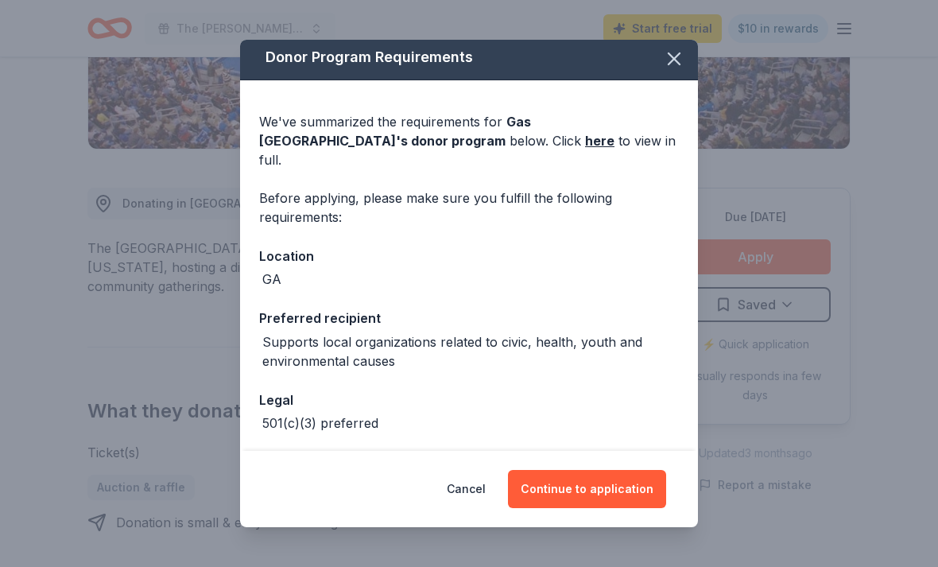
scroll to position [5, 0]
click at [600, 508] on button "Continue to application" at bounding box center [587, 489] width 158 height 38
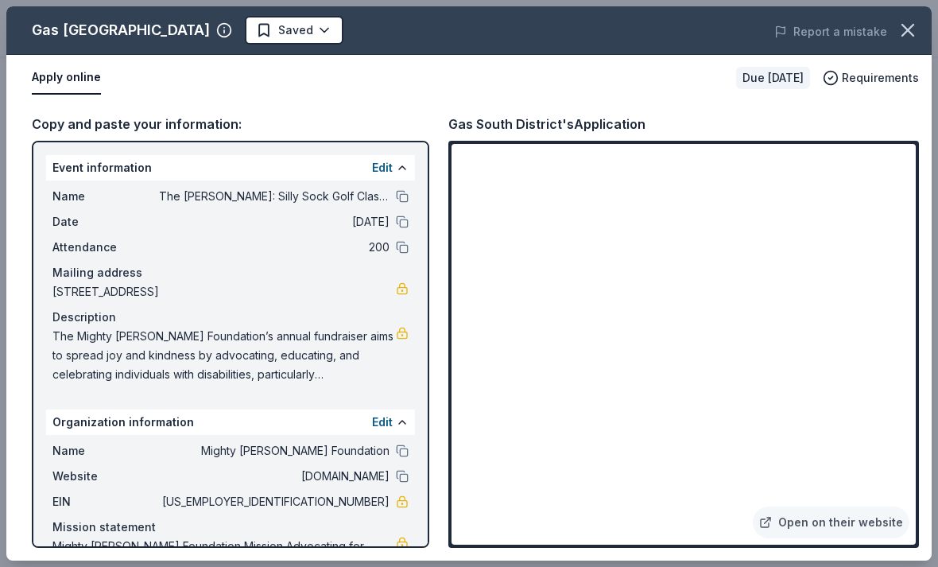
click at [385, 219] on span "11/03/25" at bounding box center [274, 221] width 230 height 19
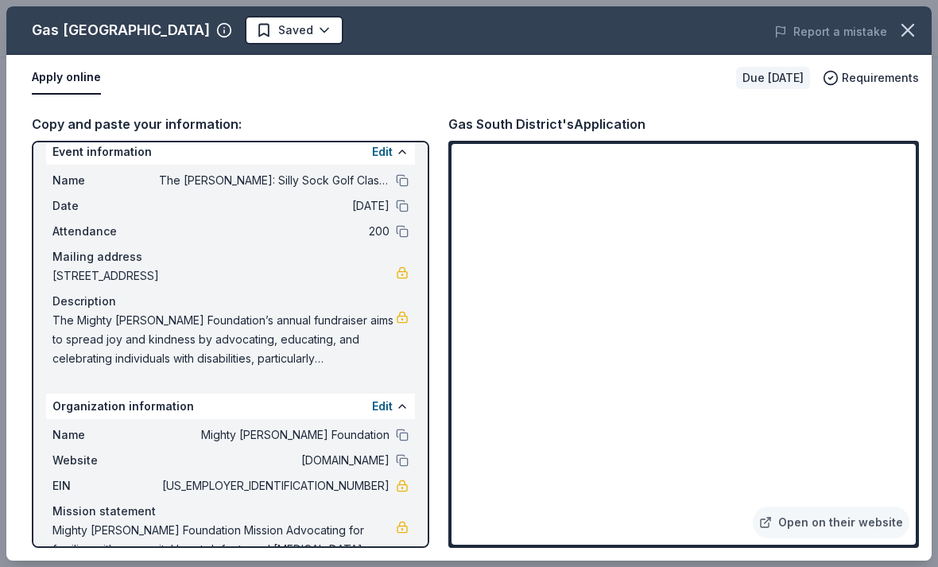
scroll to position [15, 0]
click at [350, 360] on span "The Mighty [PERSON_NAME] Foundation’s annual fundraiser aims to spread joy and …" at bounding box center [223, 339] width 343 height 57
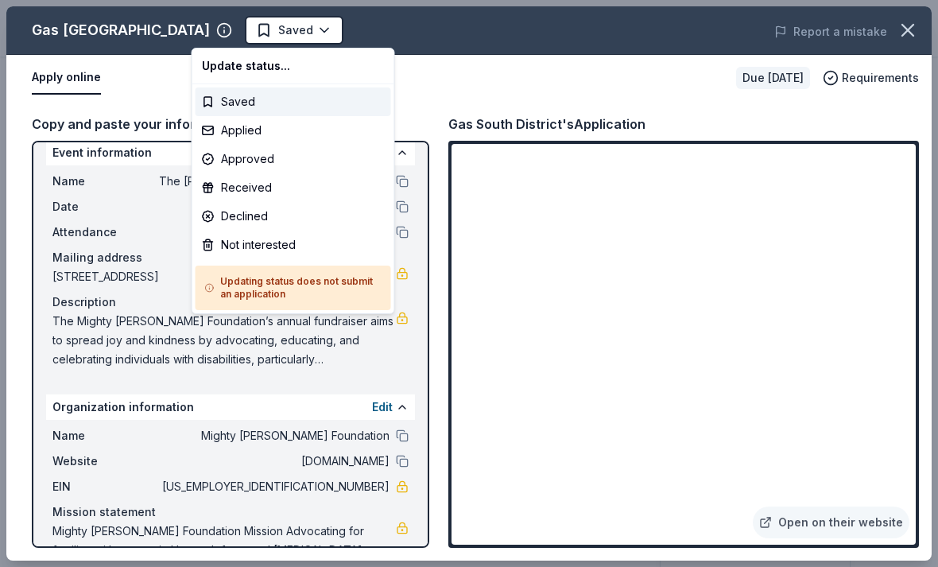
scroll to position [0, 0]
click at [267, 114] on div "Saved" at bounding box center [292, 101] width 195 height 29
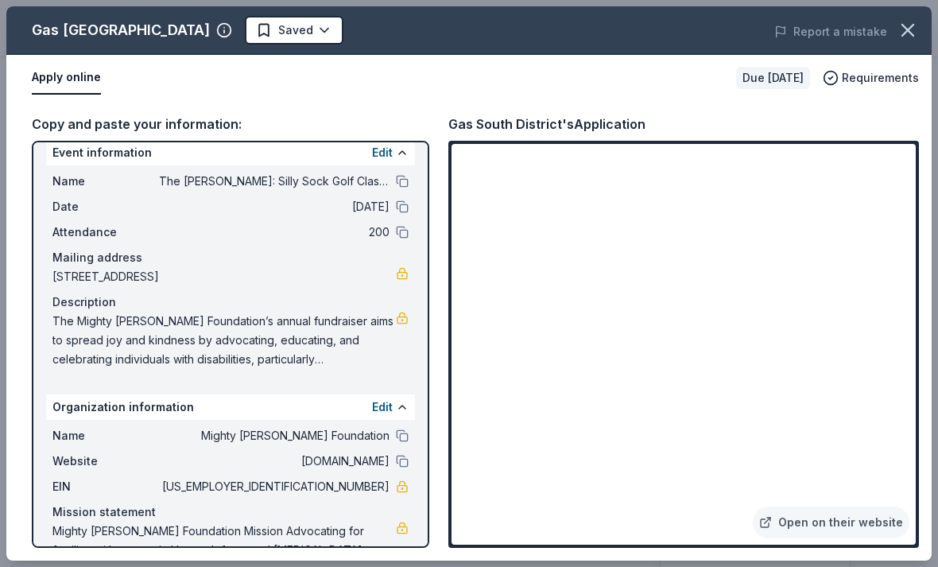
click at [908, 29] on icon "button" at bounding box center [907, 30] width 11 height 11
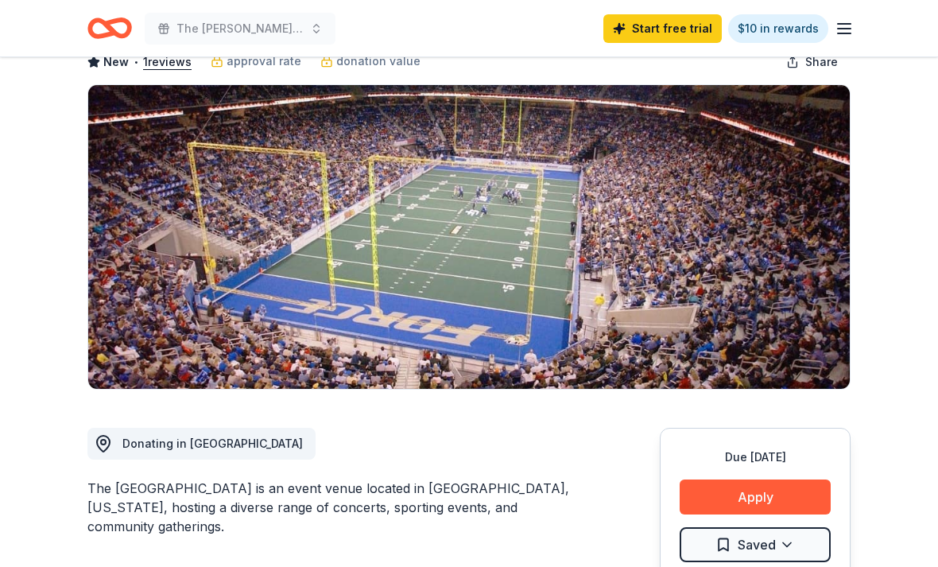
scroll to position [84, 0]
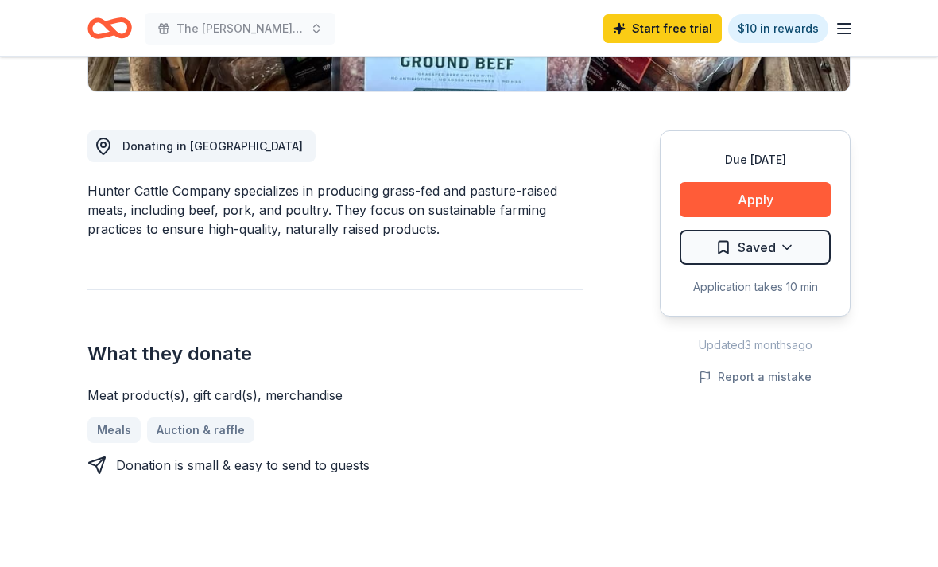
scroll to position [396, 0]
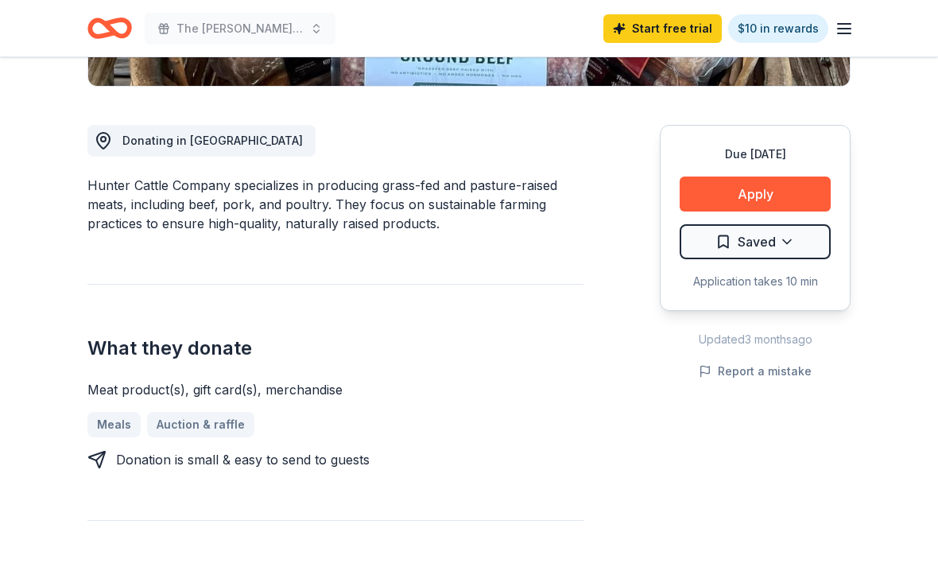
click at [795, 201] on button "Apply" at bounding box center [754, 193] width 151 height 35
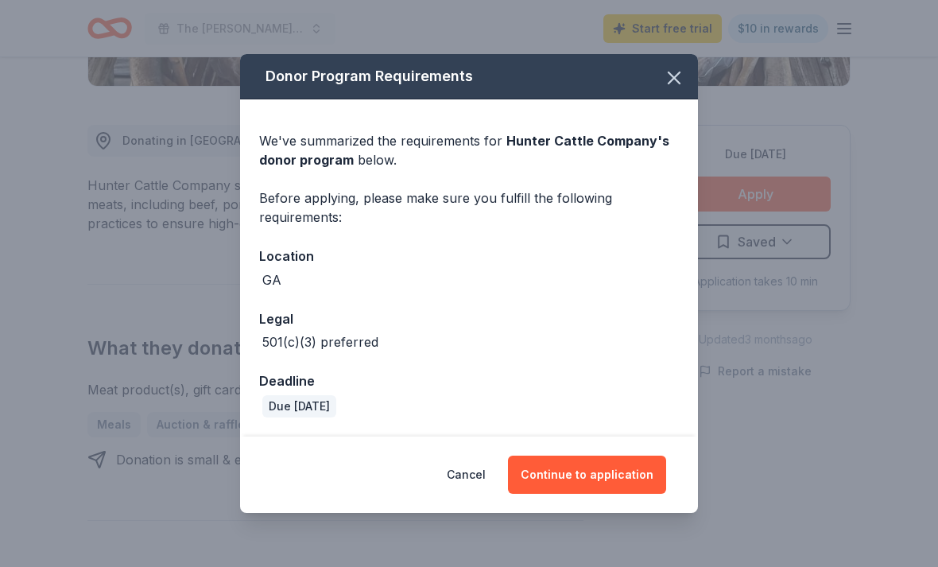
click at [600, 489] on button "Continue to application" at bounding box center [587, 474] width 158 height 38
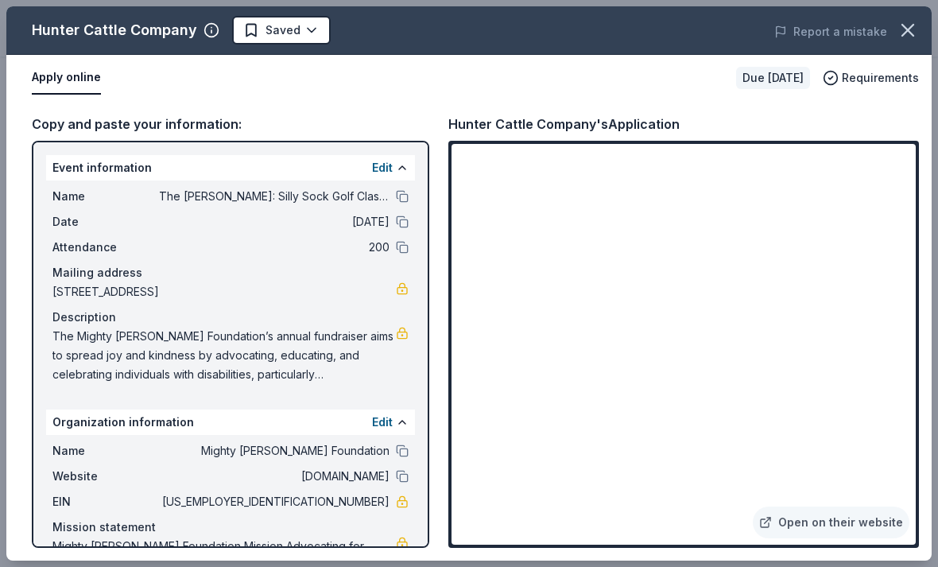
scroll to position [0, 0]
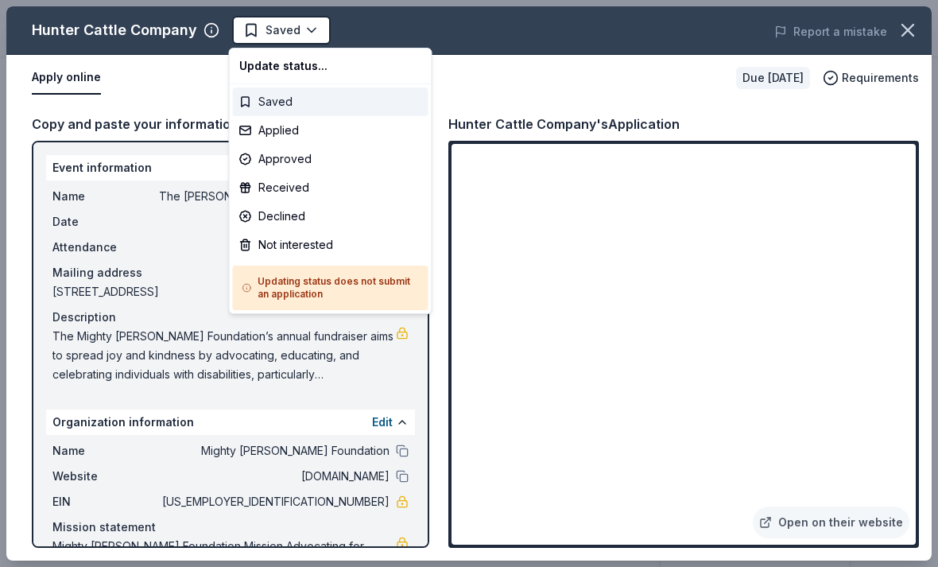
click at [261, 108] on div "Saved" at bounding box center [330, 101] width 195 height 29
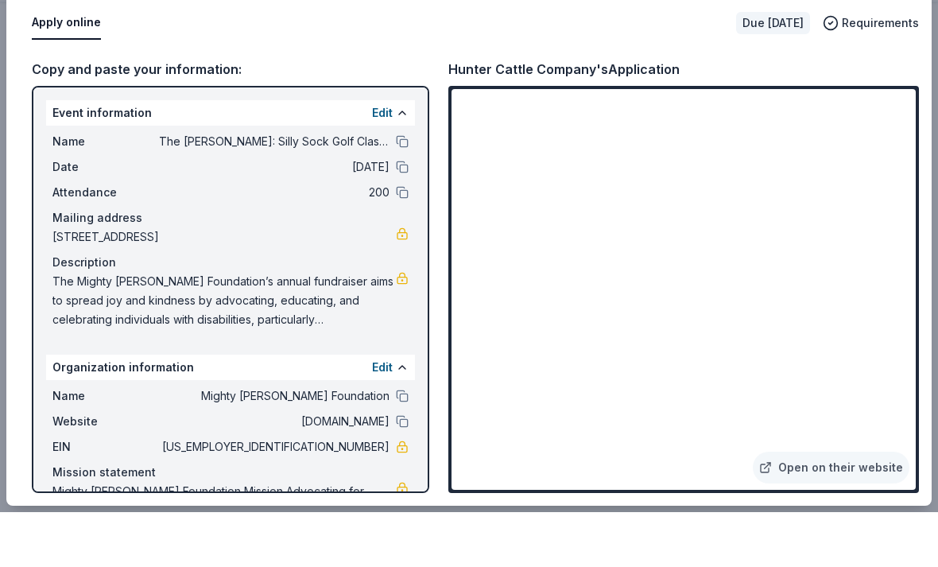
scroll to position [540, 0]
